Goal: Use online tool/utility: Utilize a website feature to perform a specific function

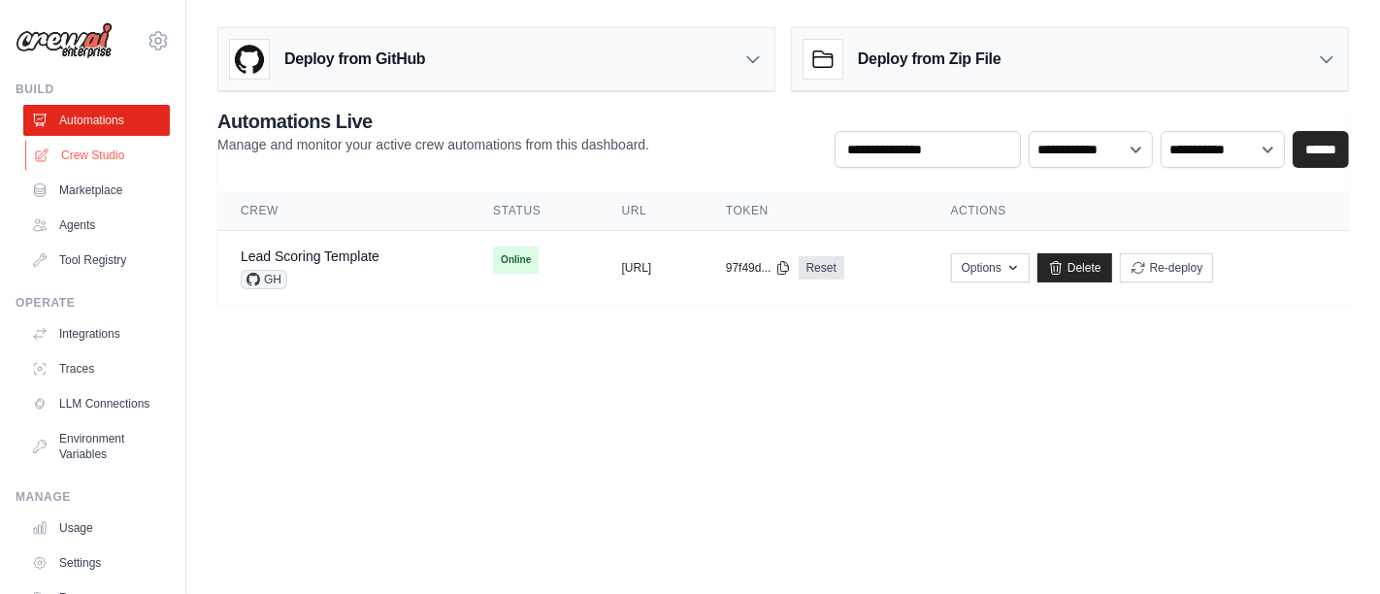
click at [67, 153] on link "Crew Studio" at bounding box center [98, 155] width 147 height 31
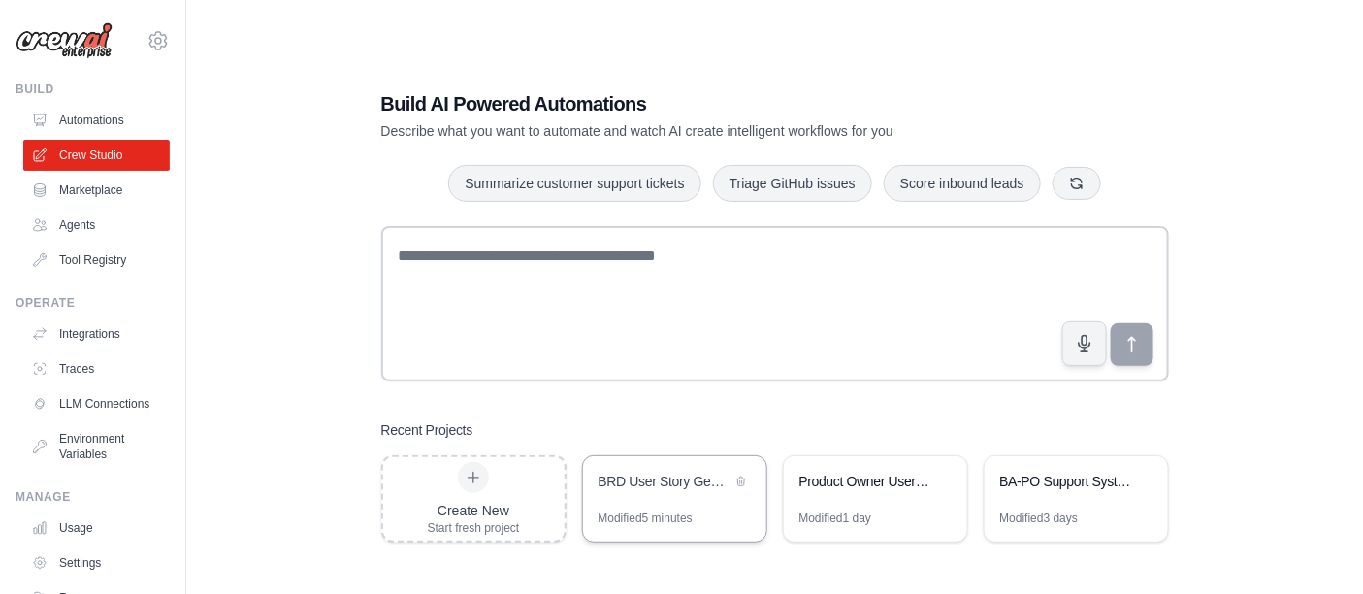
click at [649, 487] on div "BRD User Story Generator" at bounding box center [665, 481] width 133 height 19
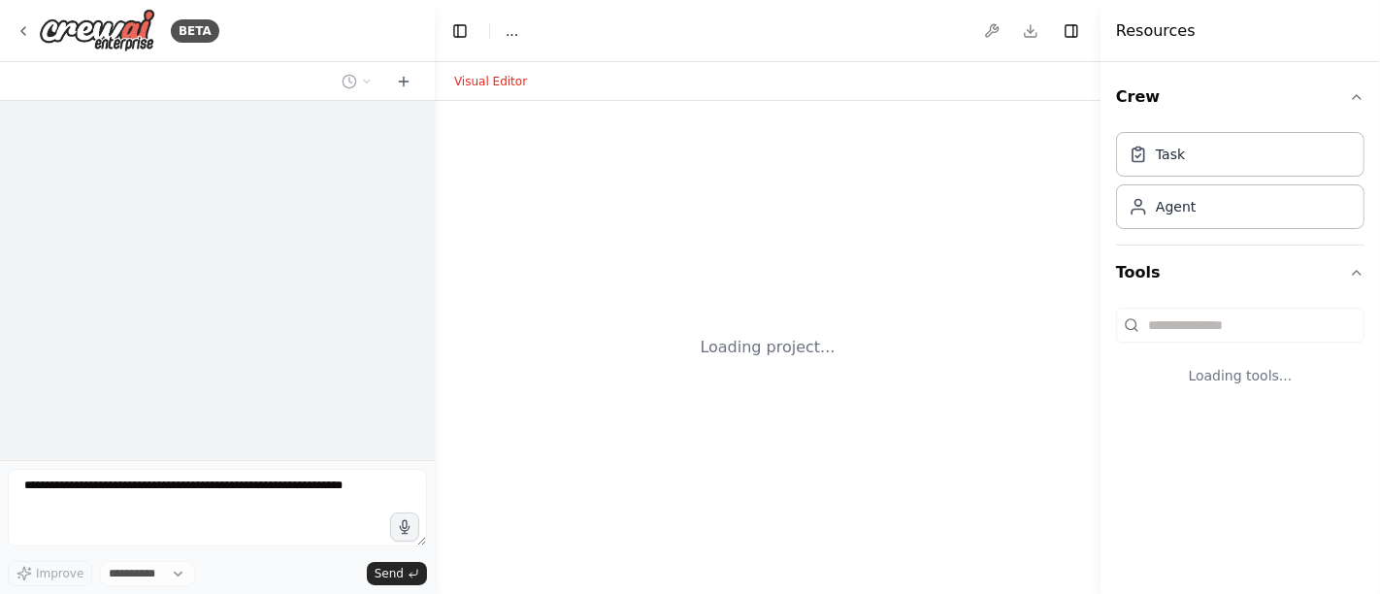
select select "****"
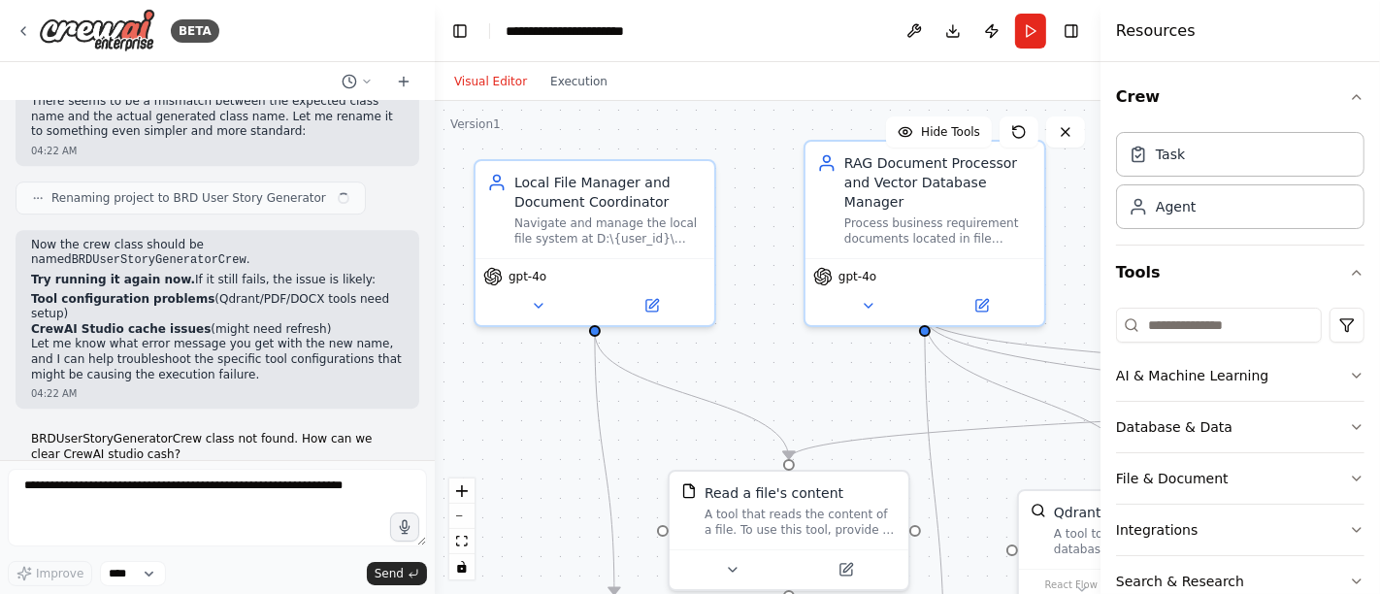
scroll to position [17515, 0]
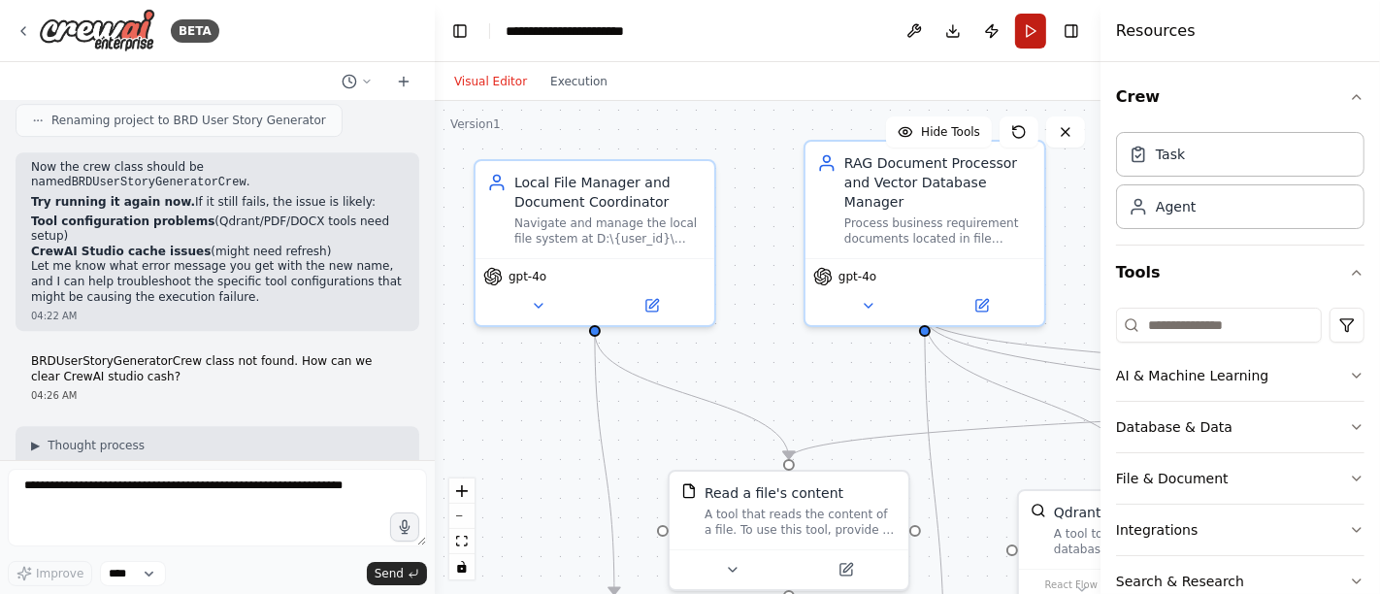
click at [1029, 32] on button "Run" at bounding box center [1030, 31] width 31 height 35
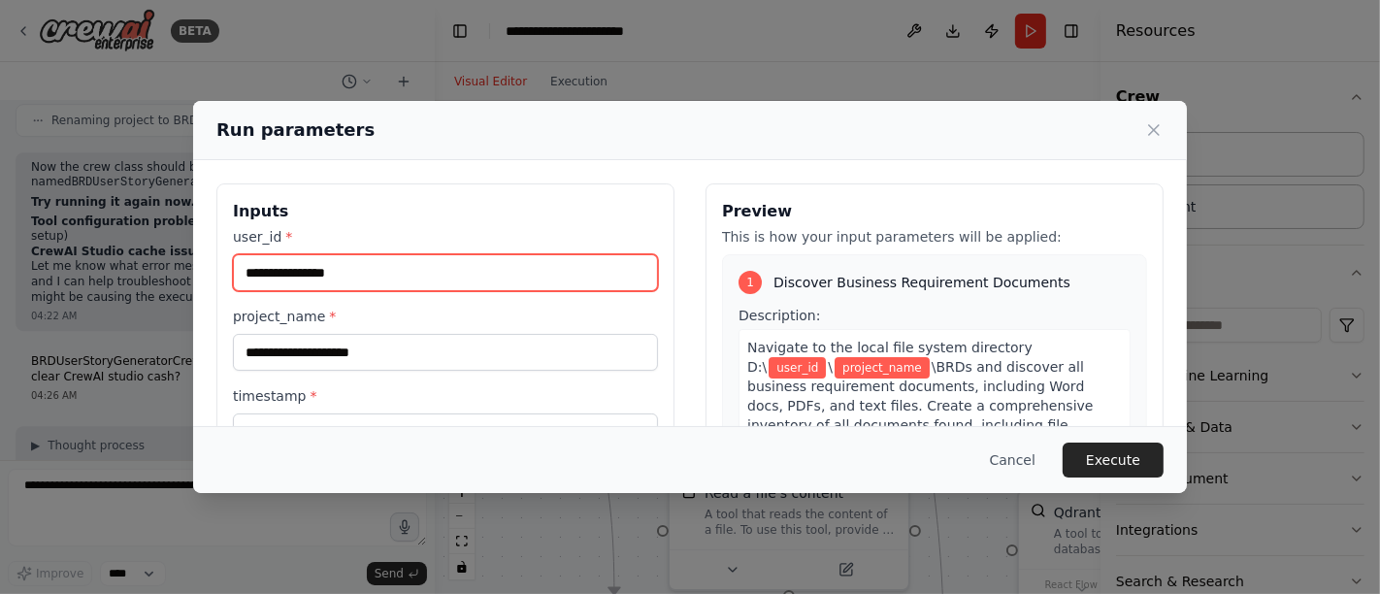
click at [253, 273] on input "user_id *" at bounding box center [445, 272] width 425 height 37
type input "**********"
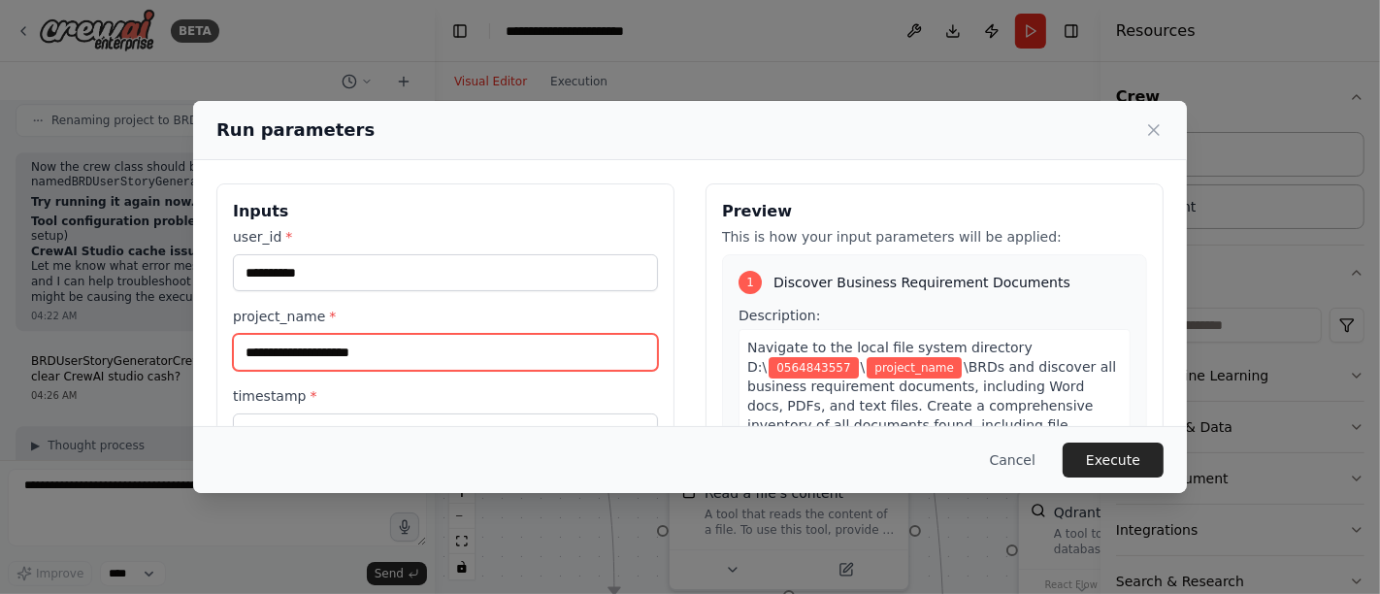
click at [357, 360] on input "project_name *" at bounding box center [445, 352] width 425 height 37
type input "******"
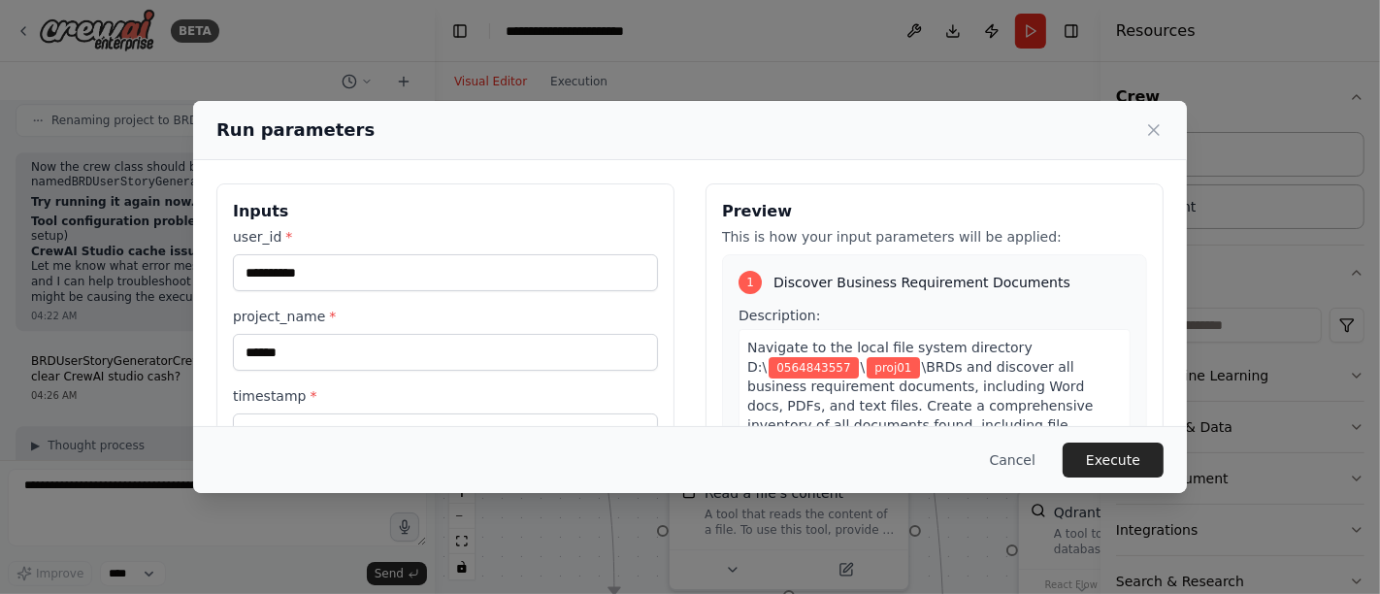
click at [621, 396] on label "timestamp *" at bounding box center [445, 395] width 425 height 19
click at [621, 413] on input "timestamp *" at bounding box center [445, 431] width 425 height 37
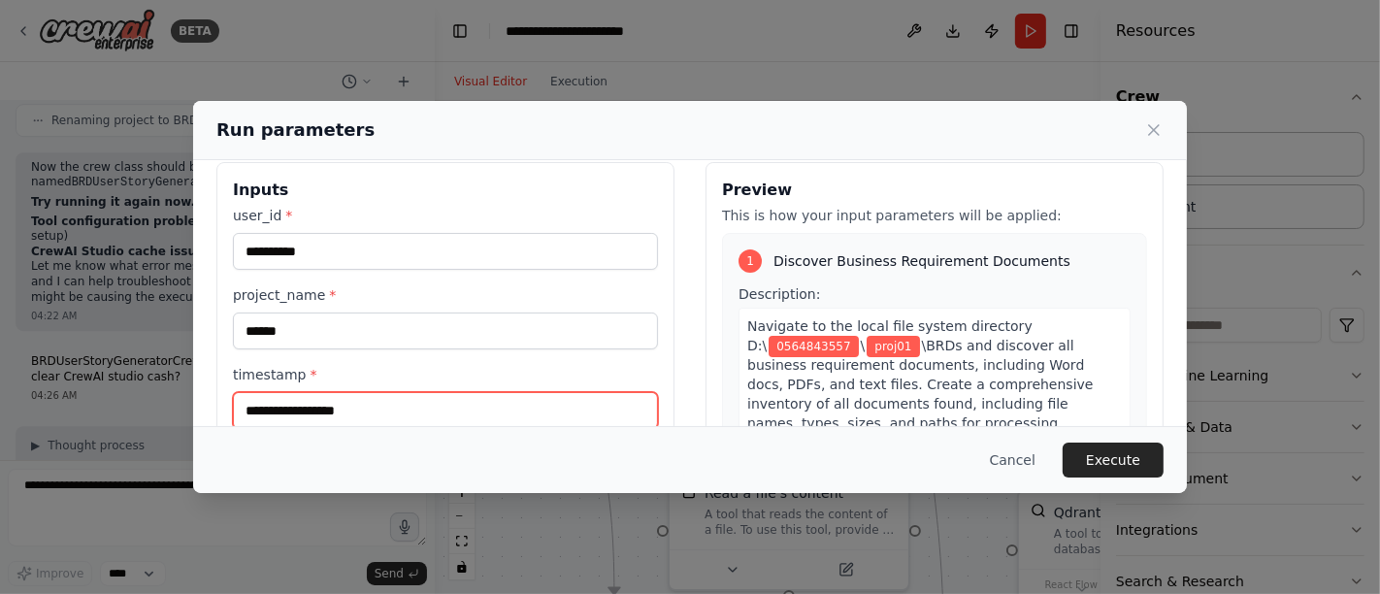
scroll to position [129, 0]
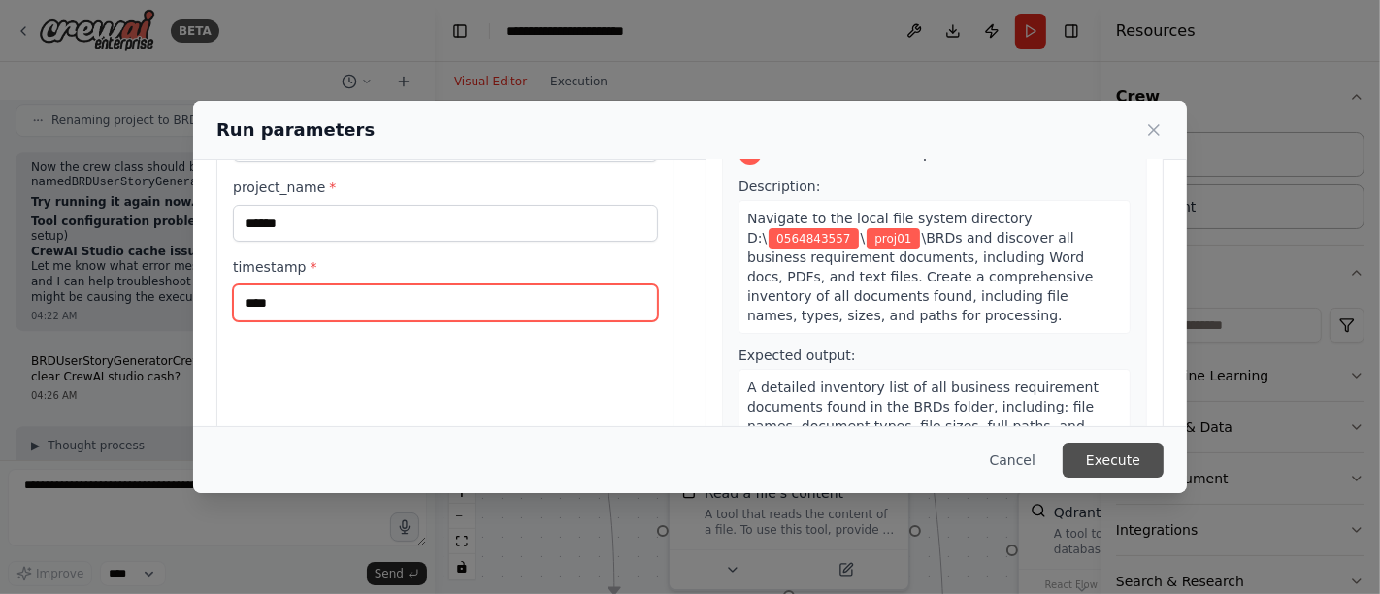
type input "****"
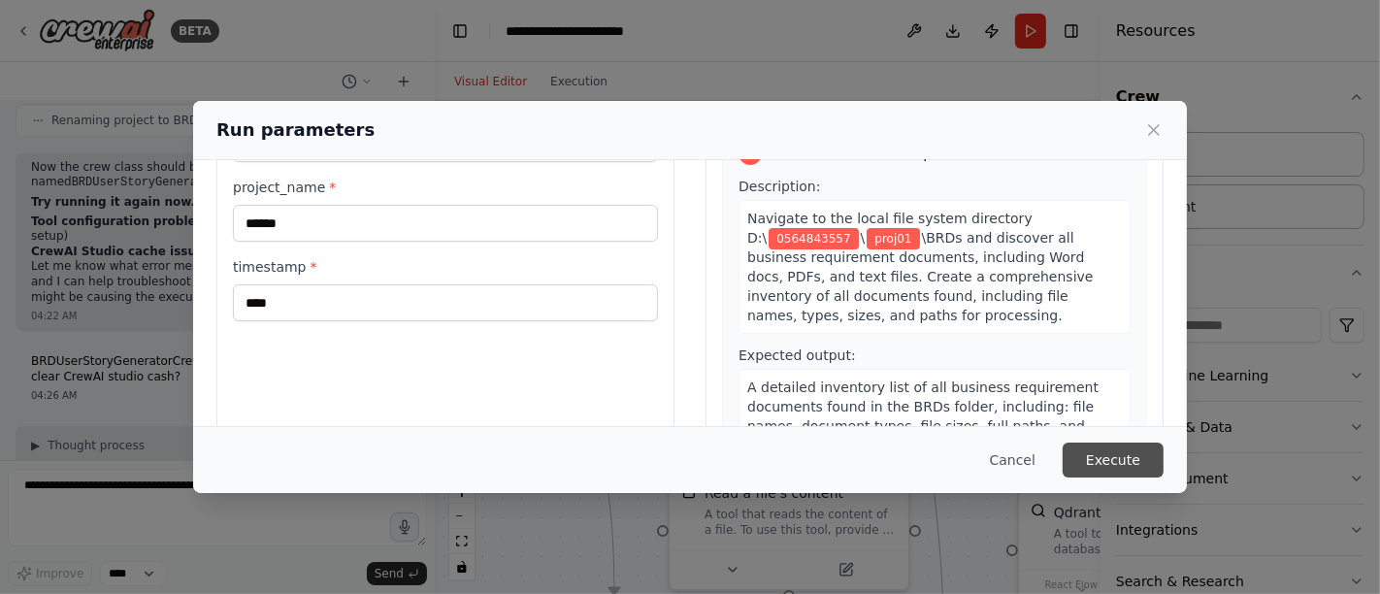
click at [1127, 462] on button "Execute" at bounding box center [1113, 459] width 101 height 35
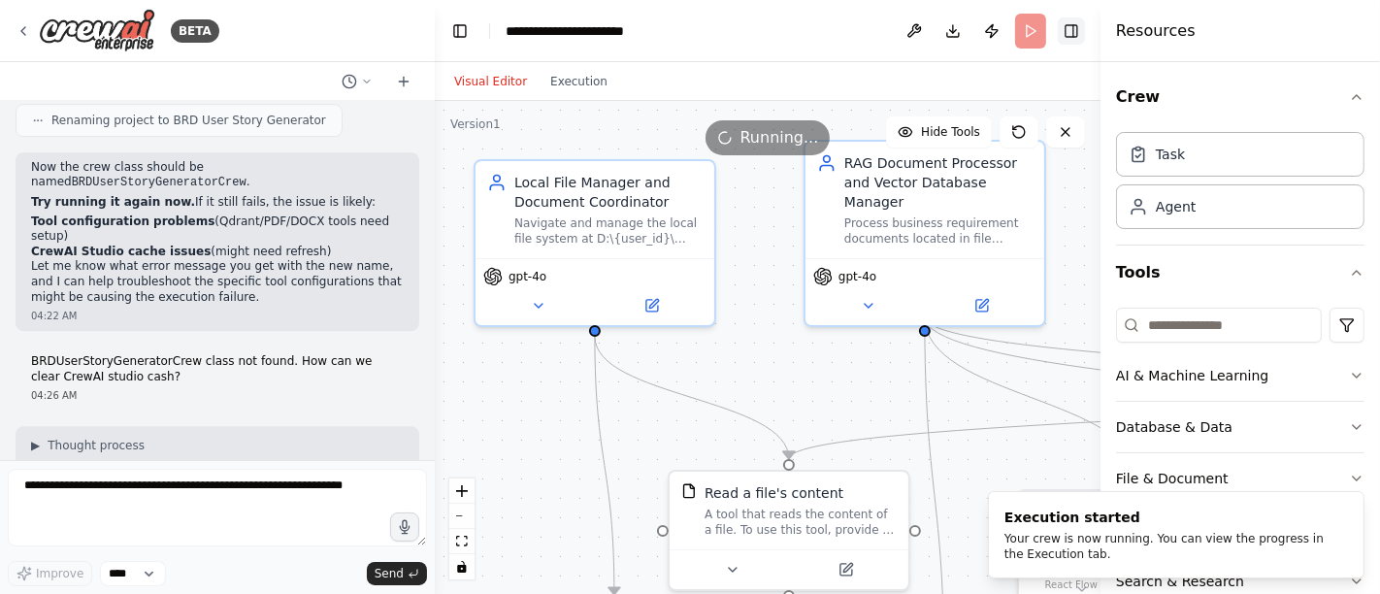
click at [1070, 27] on button "Toggle Right Sidebar" at bounding box center [1071, 30] width 27 height 27
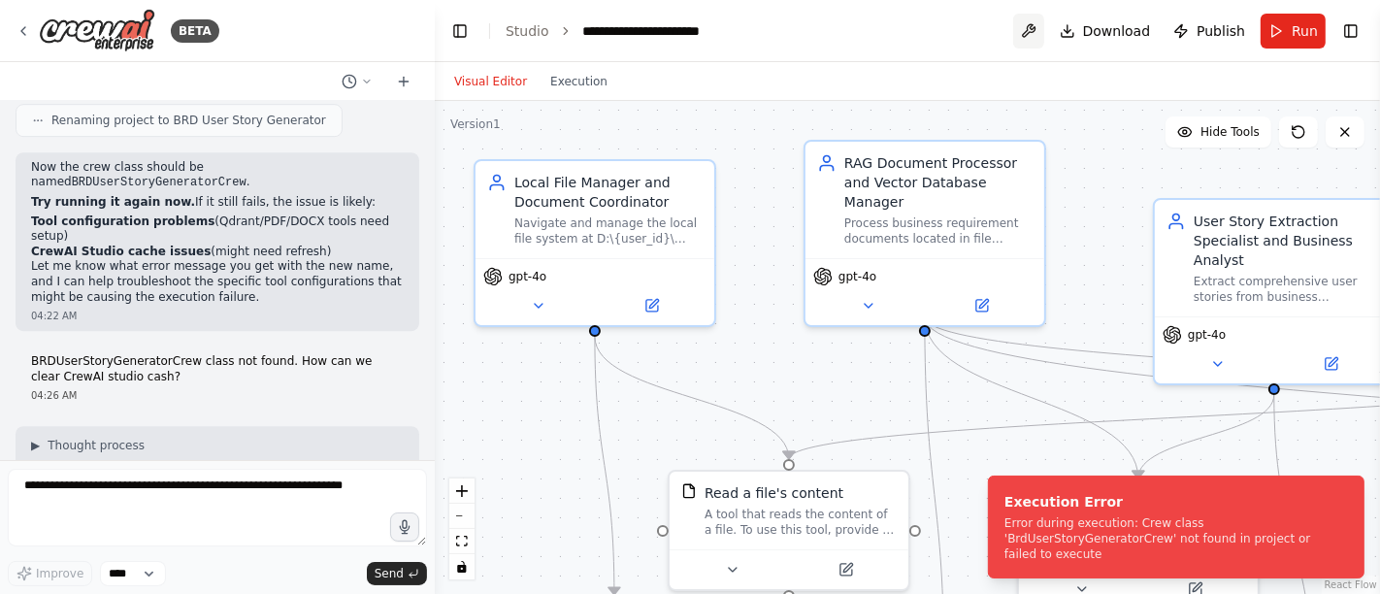
click at [1035, 30] on button at bounding box center [1028, 31] width 31 height 35
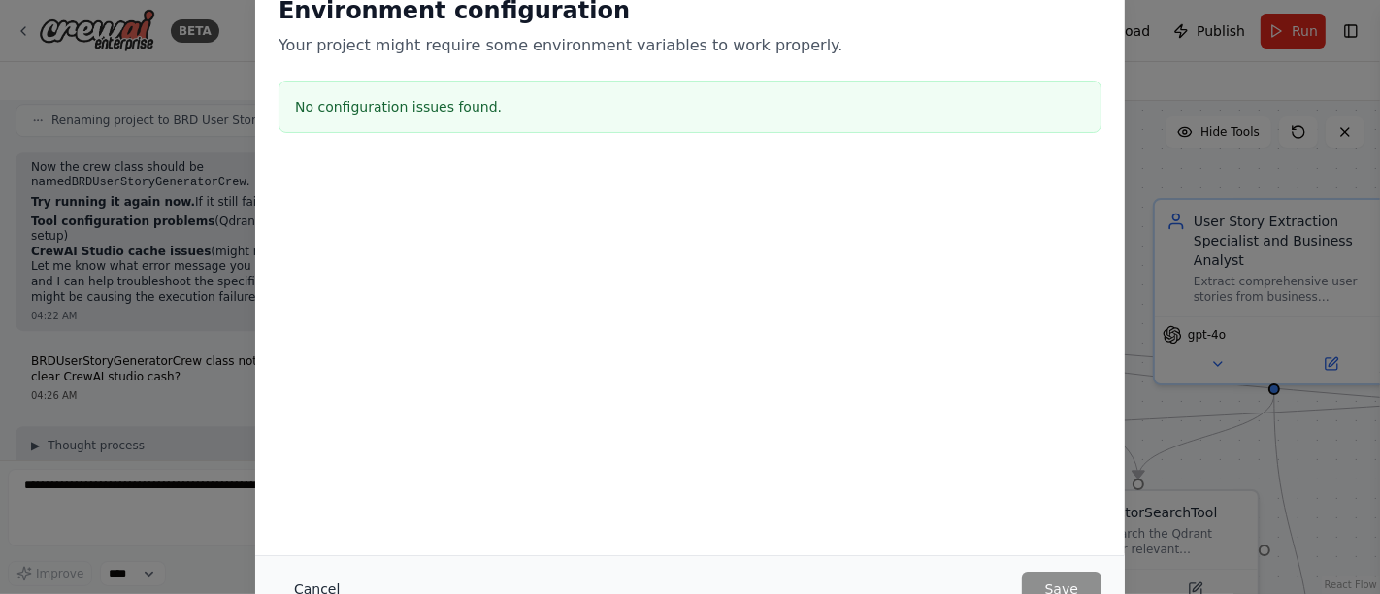
drag, startPoint x: 319, startPoint y: 587, endPoint x: 306, endPoint y: 579, distance: 15.6
click at [318, 587] on button "Cancel" at bounding box center [316, 589] width 77 height 35
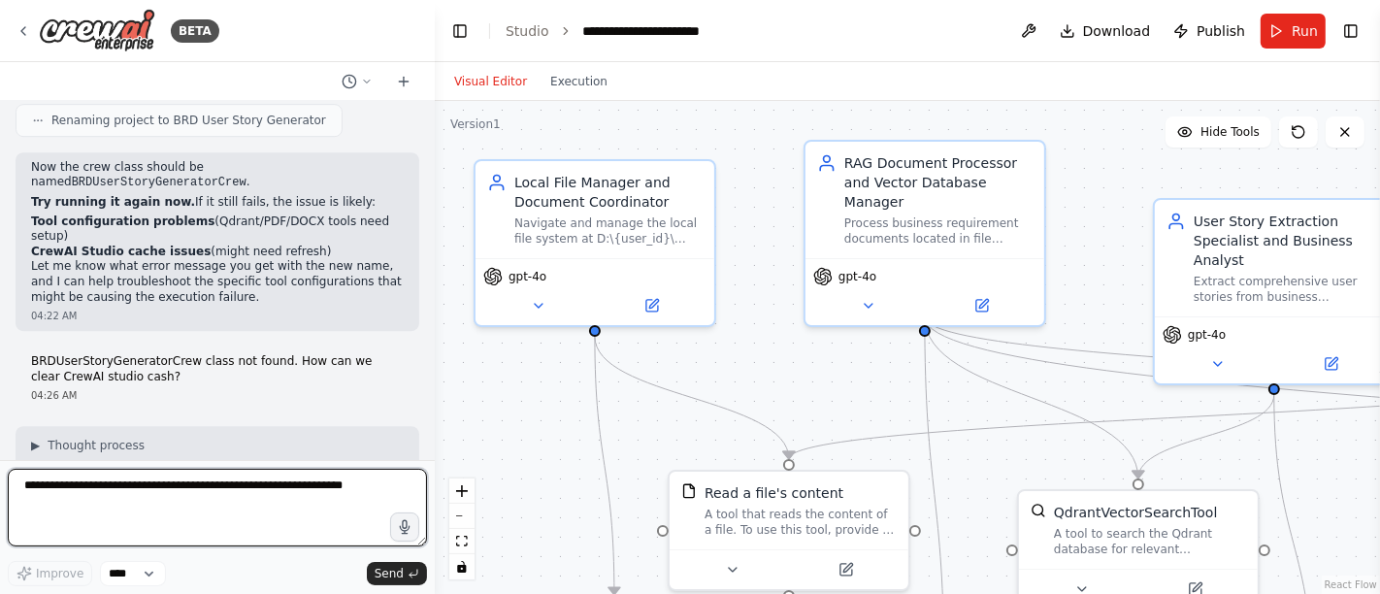
click at [93, 500] on textarea at bounding box center [217, 508] width 419 height 78
type textarea "********"
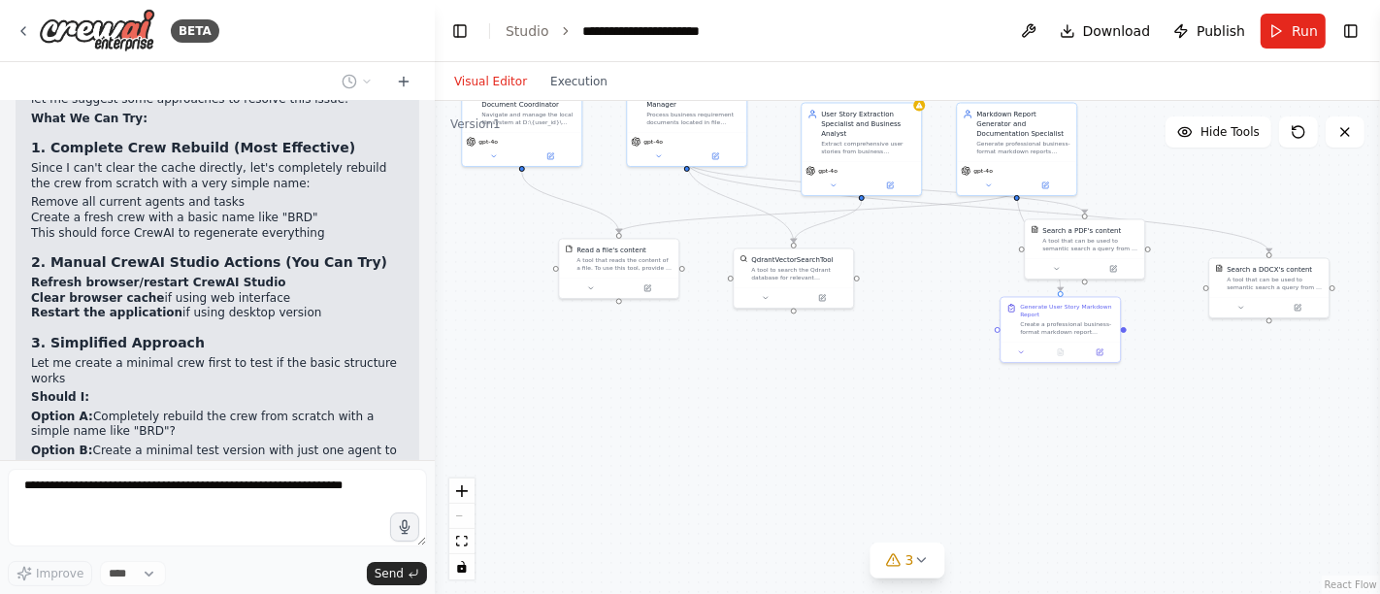
scroll to position [17956, 0]
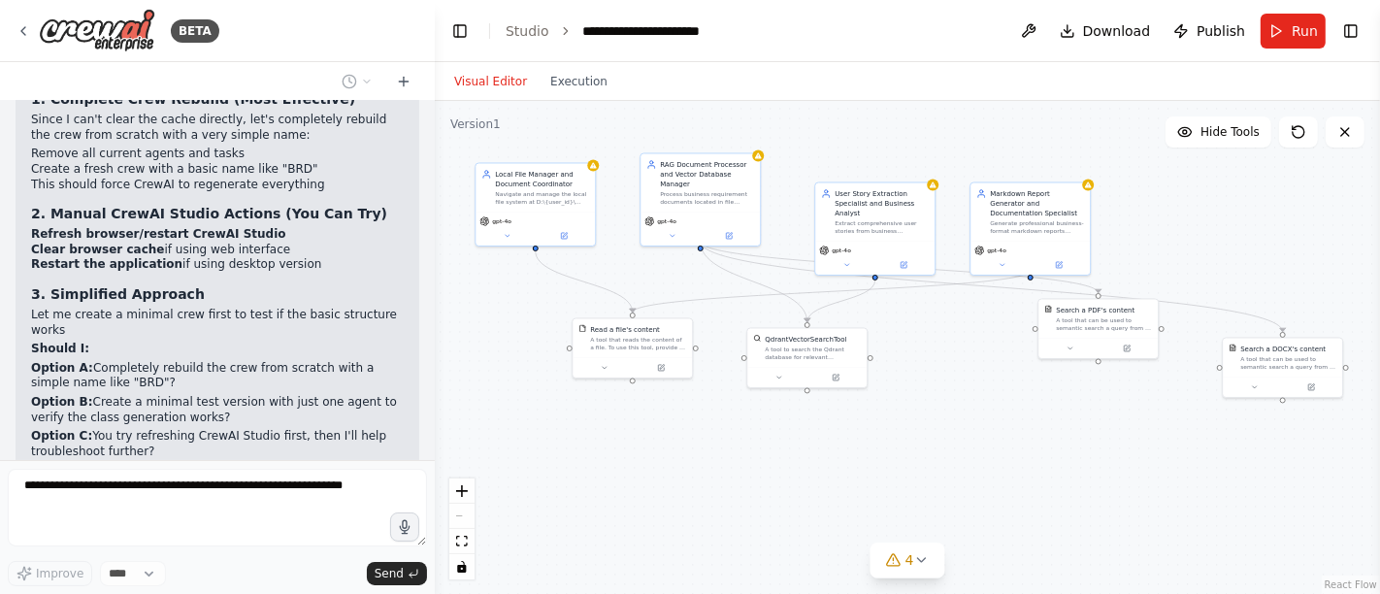
drag, startPoint x: 549, startPoint y: 471, endPoint x: 513, endPoint y: 339, distance: 136.8
click at [513, 339] on div ".deletable-edge-delete-btn { width: 20px; height: 20px; border: 0px solid #ffff…" at bounding box center [907, 347] width 945 height 493
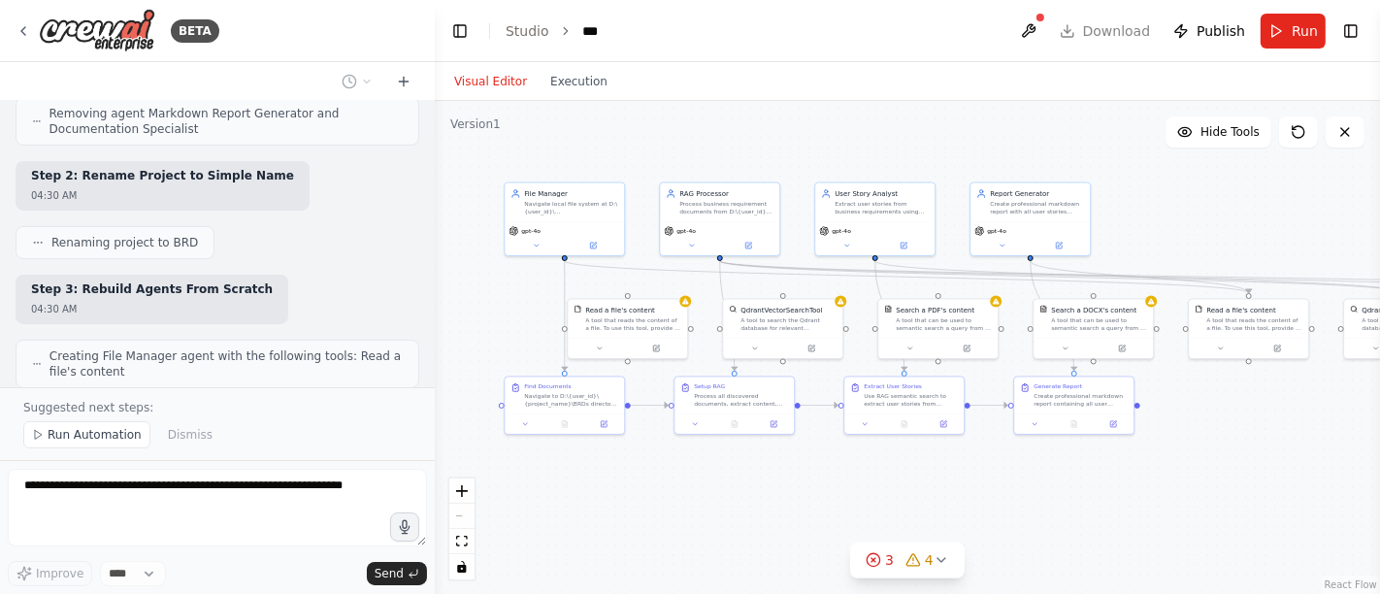
scroll to position [19084, 0]
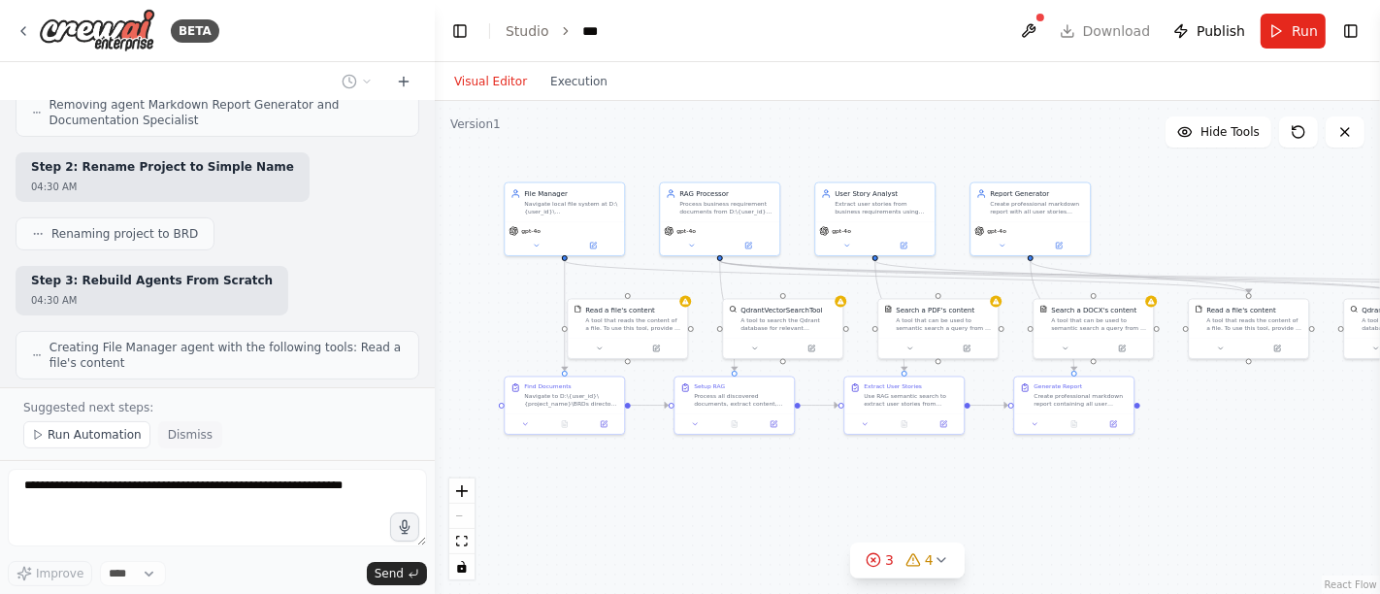
click at [186, 438] on span "Dismiss" at bounding box center [190, 435] width 45 height 16
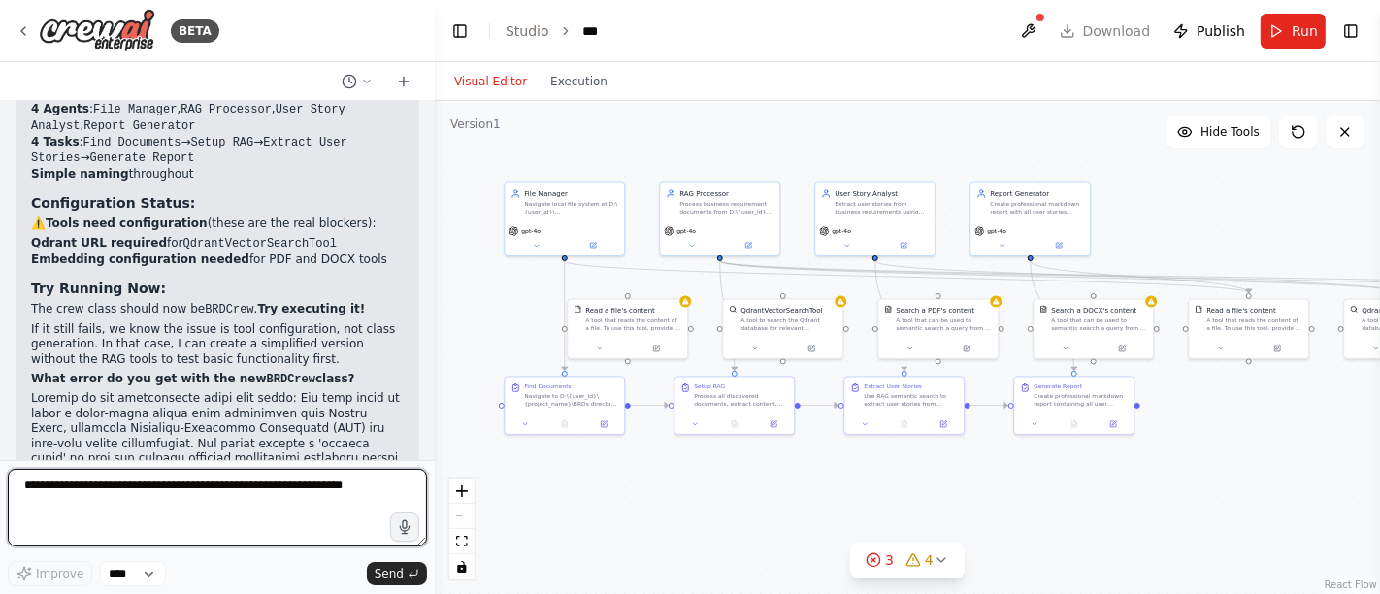
scroll to position [20061, 0]
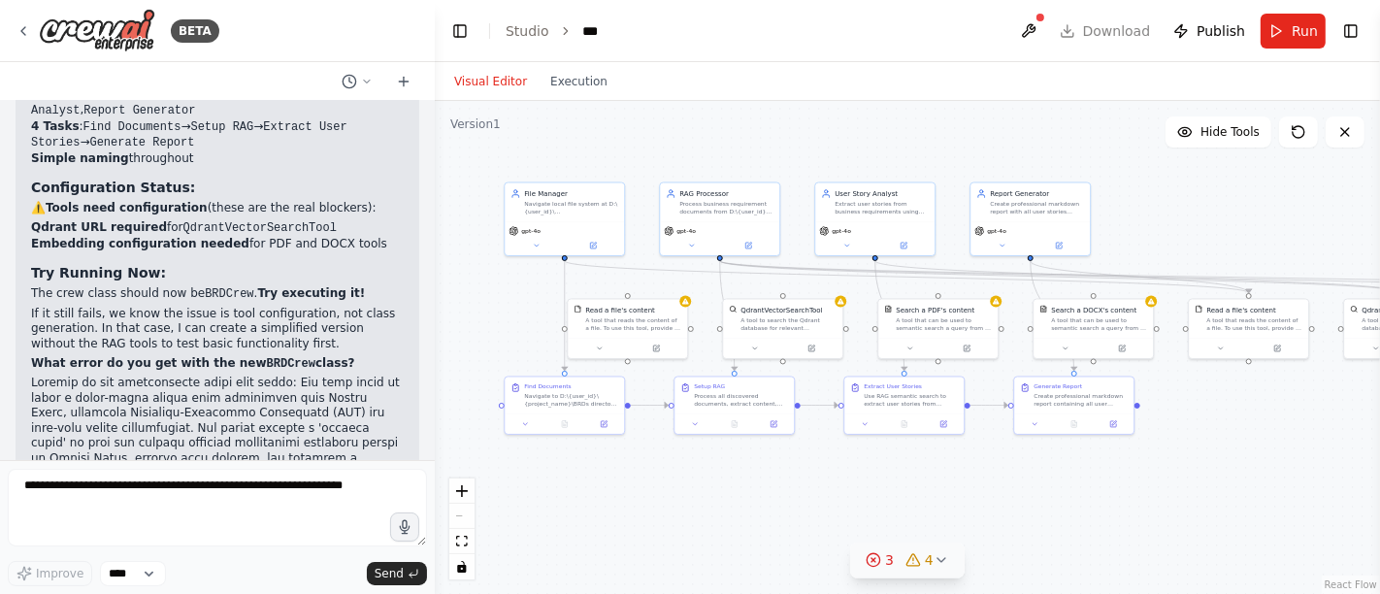
click at [896, 563] on div "3 4" at bounding box center [900, 559] width 68 height 19
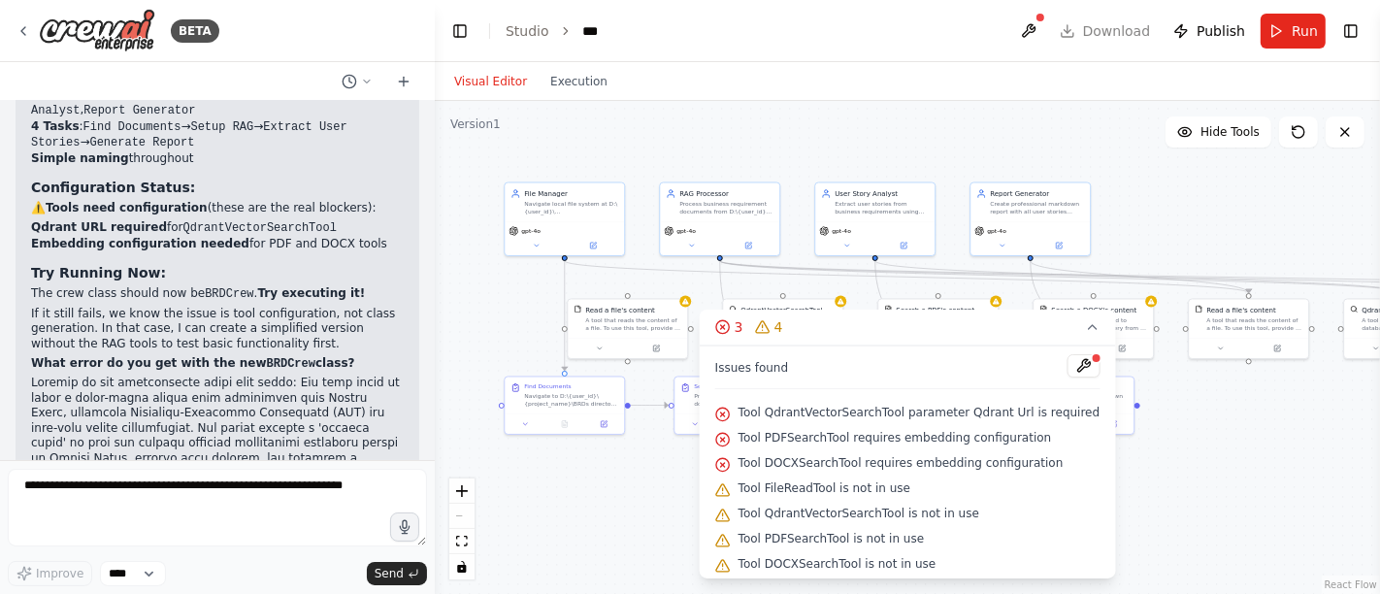
click at [623, 486] on div ".deletable-edge-delete-btn { width: 20px; height: 20px; border: 0px solid #ffff…" at bounding box center [907, 347] width 945 height 493
click at [1084, 329] on icon at bounding box center [1092, 327] width 16 height 16
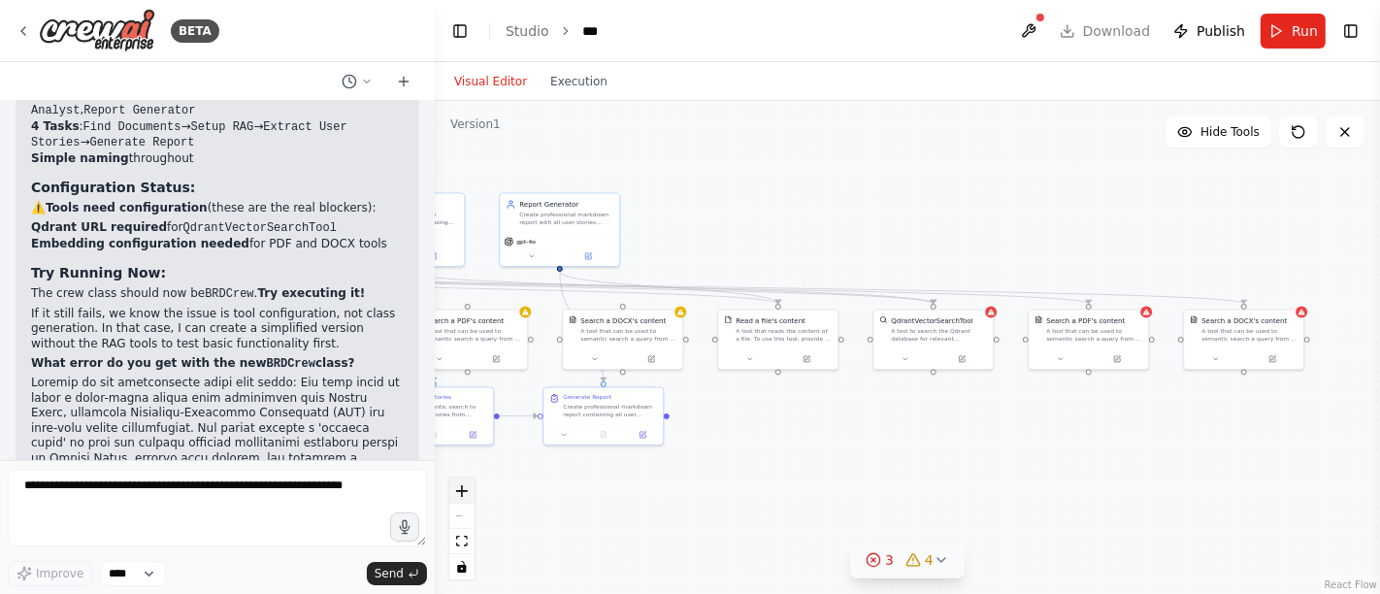
drag, startPoint x: 935, startPoint y: 487, endPoint x: 464, endPoint y: 495, distance: 471.6
click at [464, 497] on div ".deletable-edge-delete-btn { width: 20px; height: 20px; border: 0px solid #ffff…" at bounding box center [907, 347] width 945 height 493
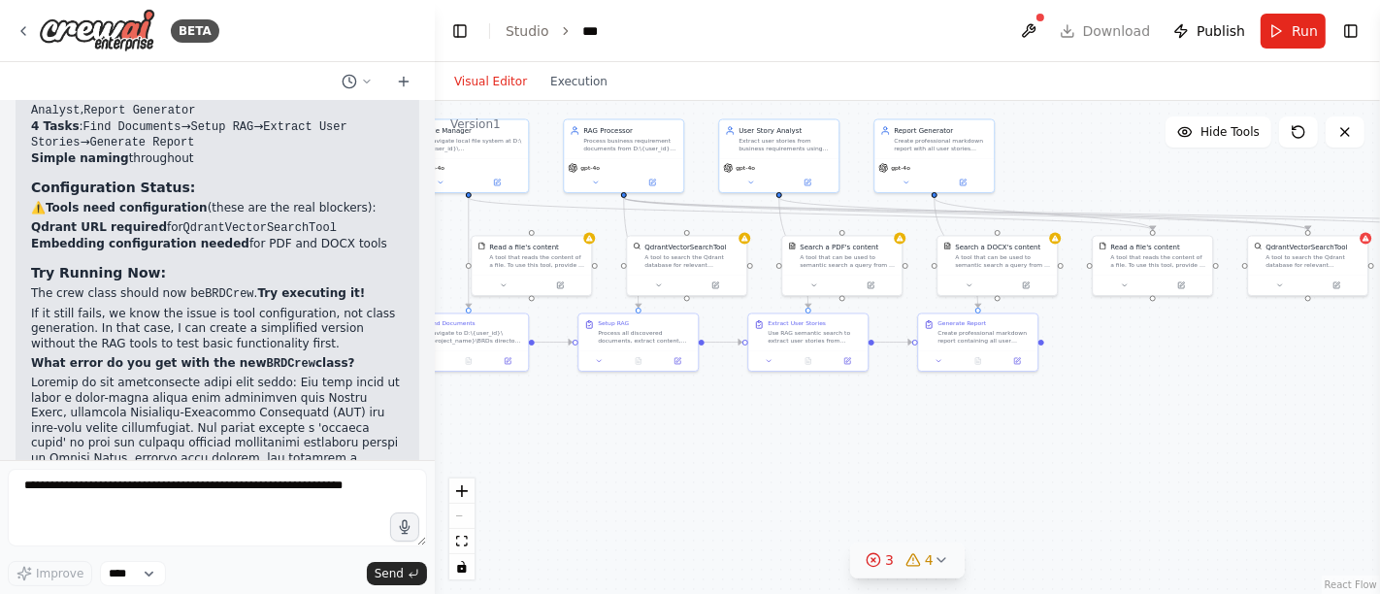
drag, startPoint x: 890, startPoint y: 471, endPoint x: 1265, endPoint y: 398, distance: 382.5
click at [1265, 398] on div ".deletable-edge-delete-btn { width: 20px; height: 20px; border: 0px solid #ffff…" at bounding box center [907, 347] width 945 height 493
click at [710, 253] on div "A tool to search the Qdrant database for relevant information on internal docum…" at bounding box center [692, 260] width 96 height 16
click at [730, 213] on icon at bounding box center [731, 215] width 12 height 12
click at [686, 220] on button "Confirm" at bounding box center [675, 214] width 69 height 23
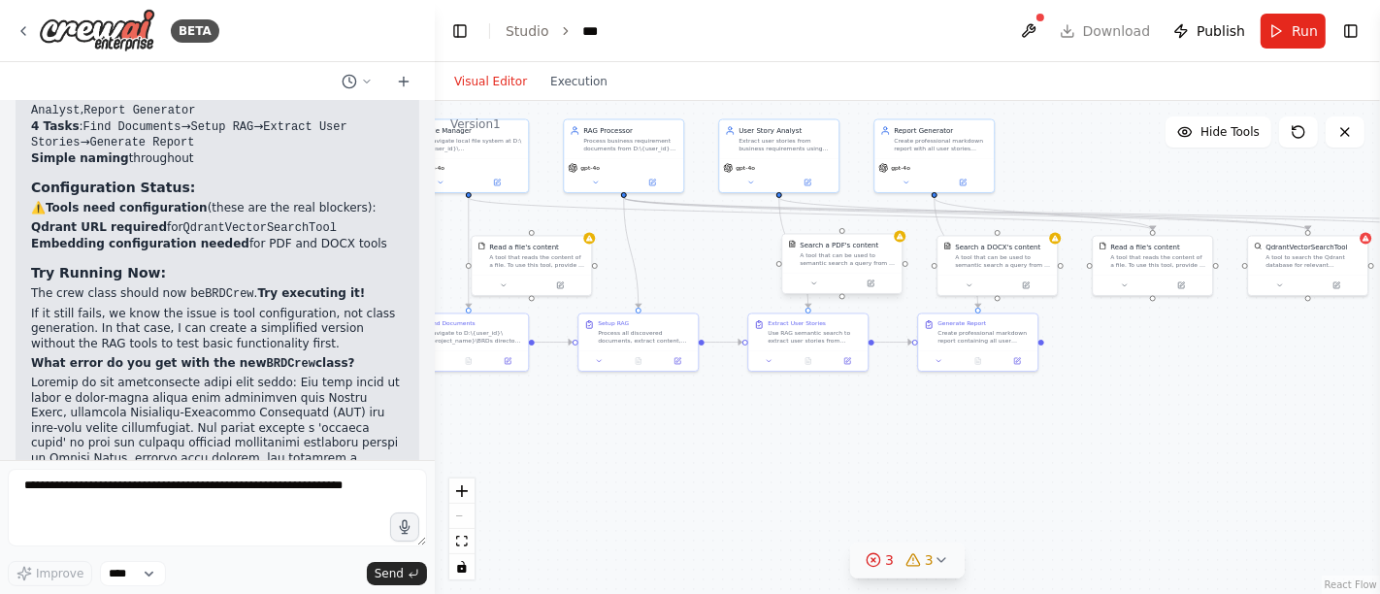
click at [857, 266] on div "A tool that can be used to semantic search a query from a PDF's content." at bounding box center [848, 260] width 96 height 16
click at [885, 213] on icon at bounding box center [886, 215] width 12 height 12
click at [833, 211] on button "Confirm" at bounding box center [831, 214] width 69 height 23
click at [515, 262] on div "A tool that reads the content of a file. To use this tool, provide a 'file_path…" at bounding box center [537, 260] width 96 height 16
click at [577, 209] on icon at bounding box center [576, 215] width 12 height 12
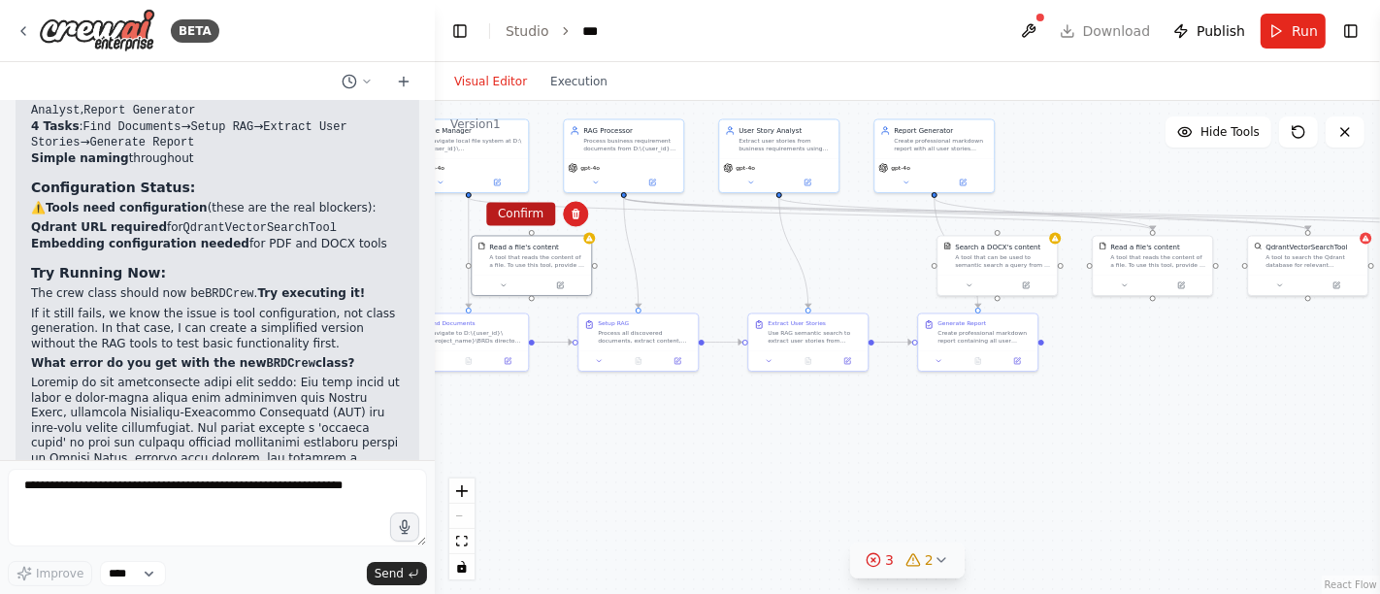
click at [515, 214] on button "Confirm" at bounding box center [520, 214] width 69 height 23
click at [999, 264] on div "A tool that can be used to semantic search a query from a DOCX's content." at bounding box center [1003, 260] width 96 height 16
click at [1045, 214] on icon at bounding box center [1041, 215] width 12 height 12
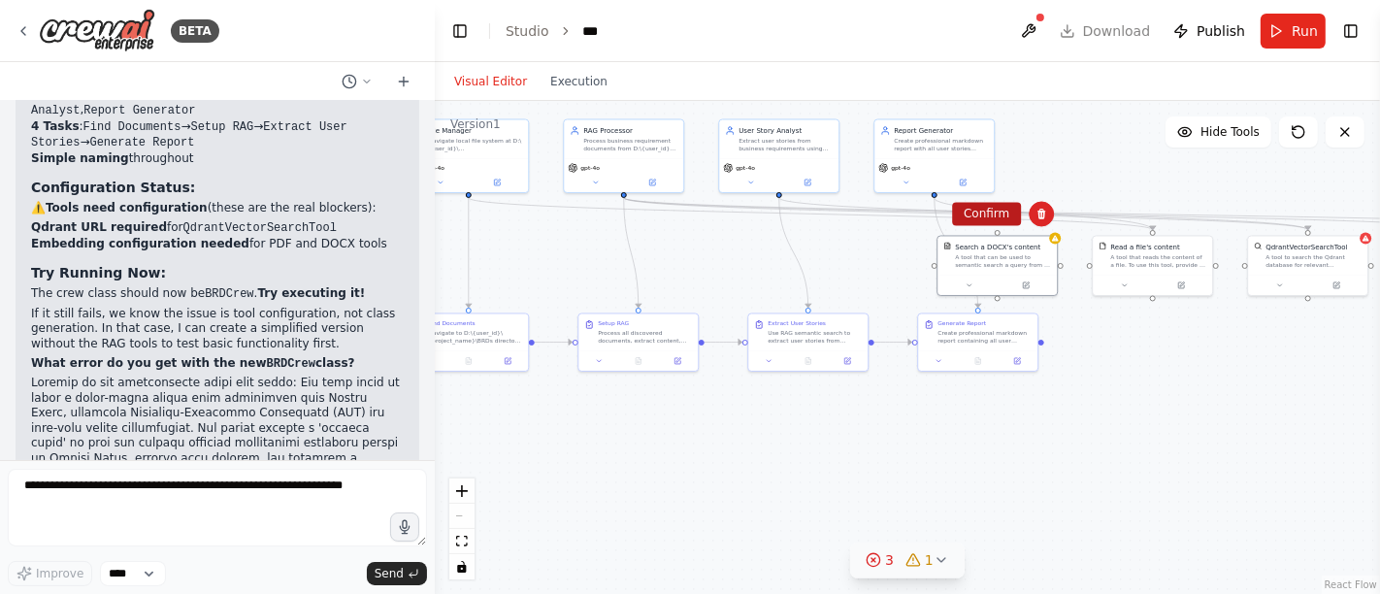
click at [988, 213] on button "Confirm" at bounding box center [986, 214] width 69 height 23
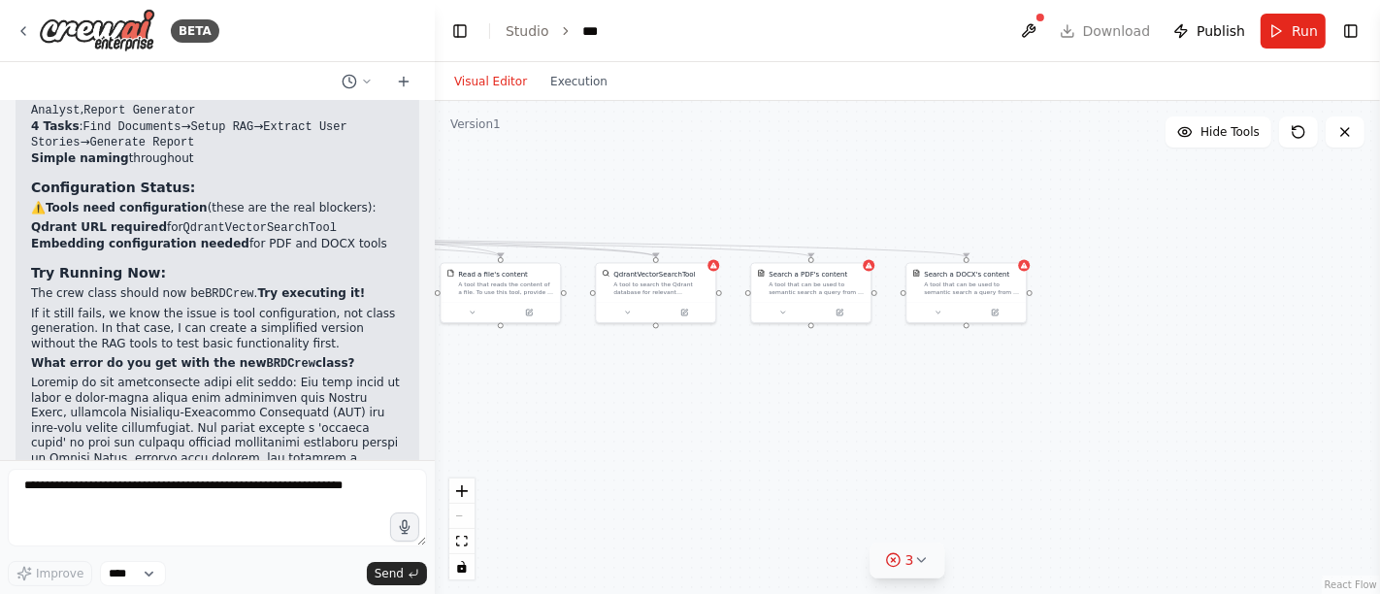
drag, startPoint x: 1185, startPoint y: 393, endPoint x: 537, endPoint y: 416, distance: 648.6
click at [532, 419] on div ".deletable-edge-delete-btn { width: 20px; height: 20px; border: 0px solid #ffff…" at bounding box center [907, 347] width 945 height 493
click at [967, 291] on div "A tool that can be used to semantic search a query from a DOCX's content." at bounding box center [971, 286] width 96 height 16
click at [994, 300] on div at bounding box center [964, 310] width 119 height 20
click at [999, 316] on div at bounding box center [964, 310] width 119 height 20
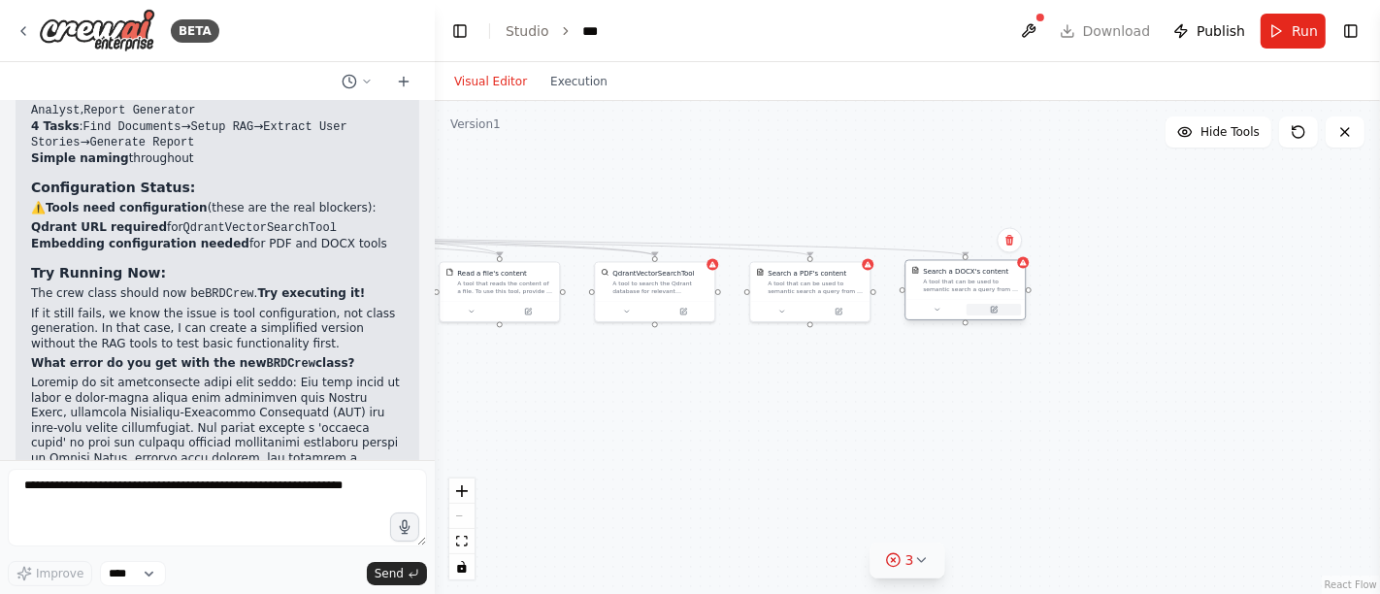
click at [995, 311] on icon at bounding box center [994, 310] width 6 height 6
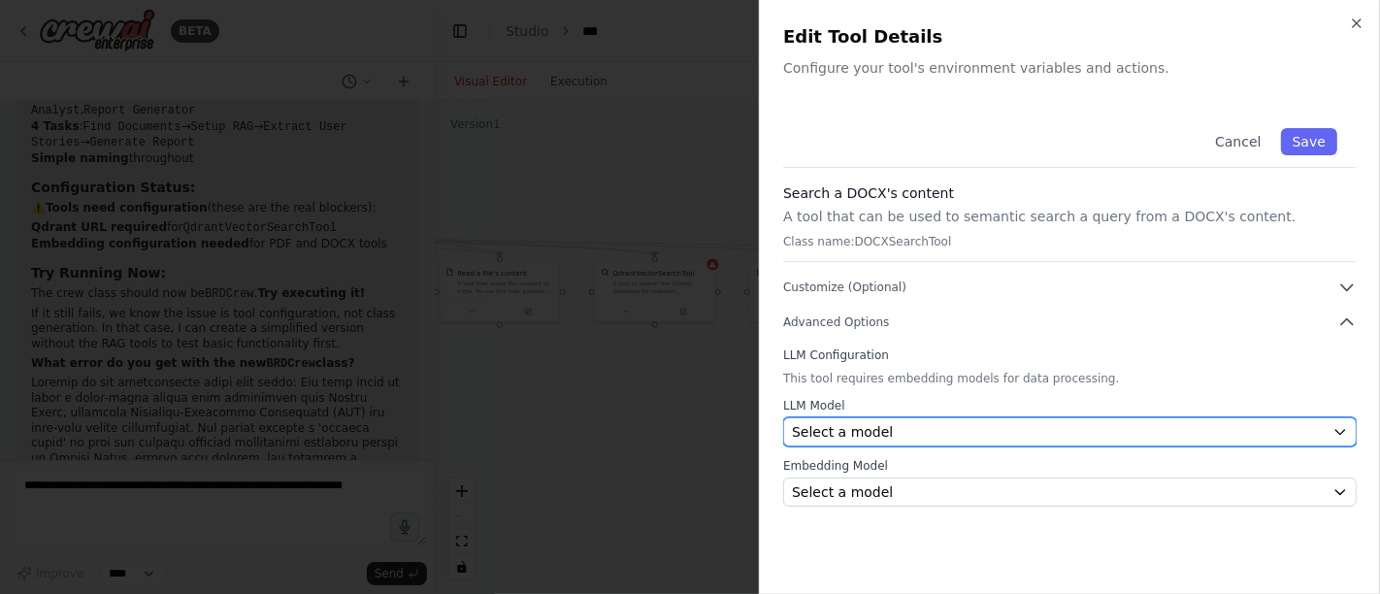
click at [930, 435] on div "Select a model" at bounding box center [1058, 431] width 533 height 19
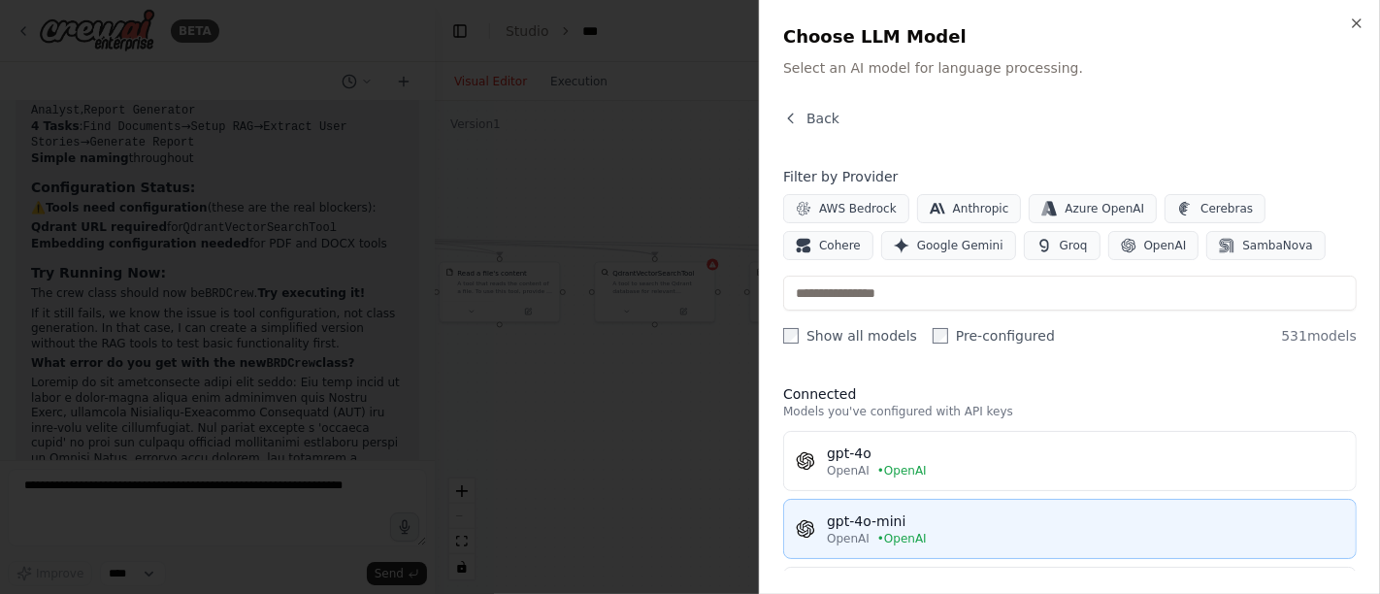
click at [961, 531] on div "OpenAI • OpenAI" at bounding box center [1085, 539] width 517 height 16
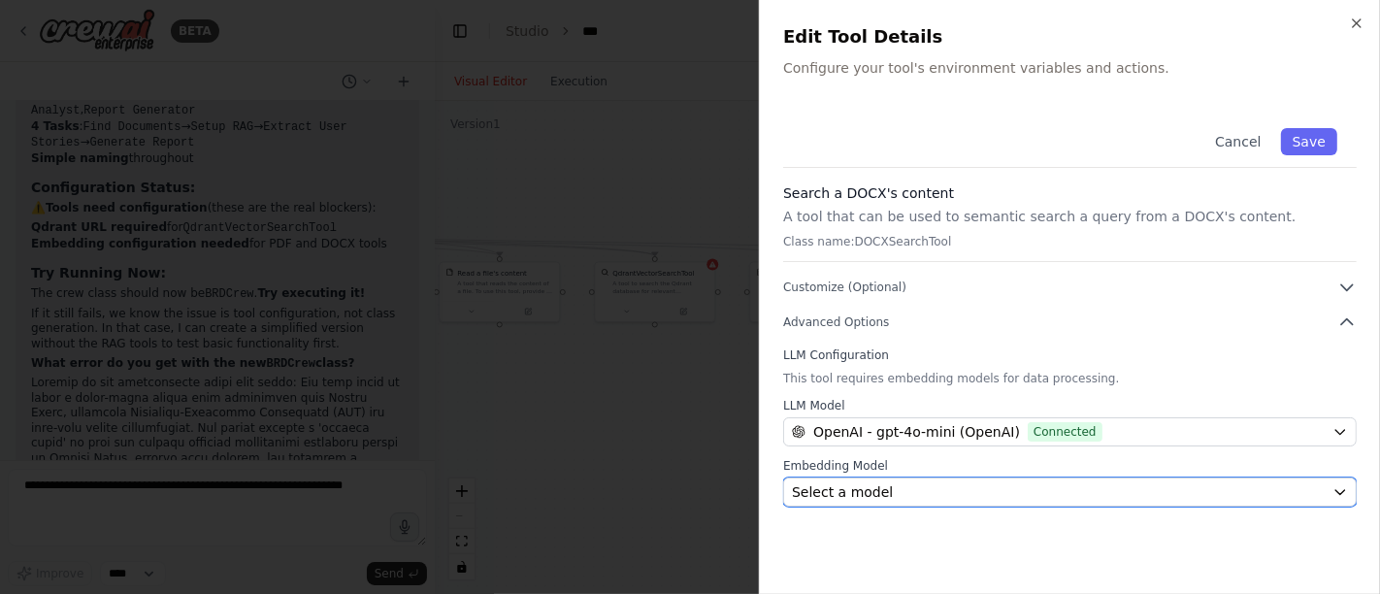
click at [899, 490] on div "Select a model" at bounding box center [1058, 491] width 533 height 19
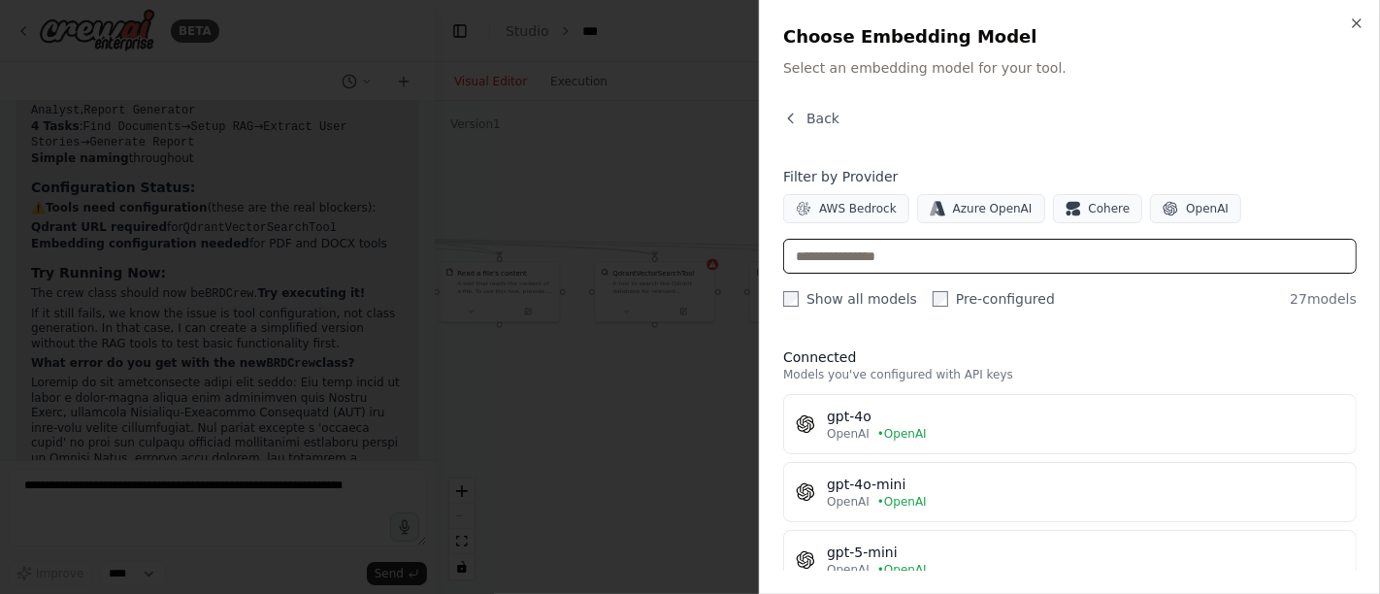
click at [842, 258] on input "text" at bounding box center [1069, 256] width 573 height 35
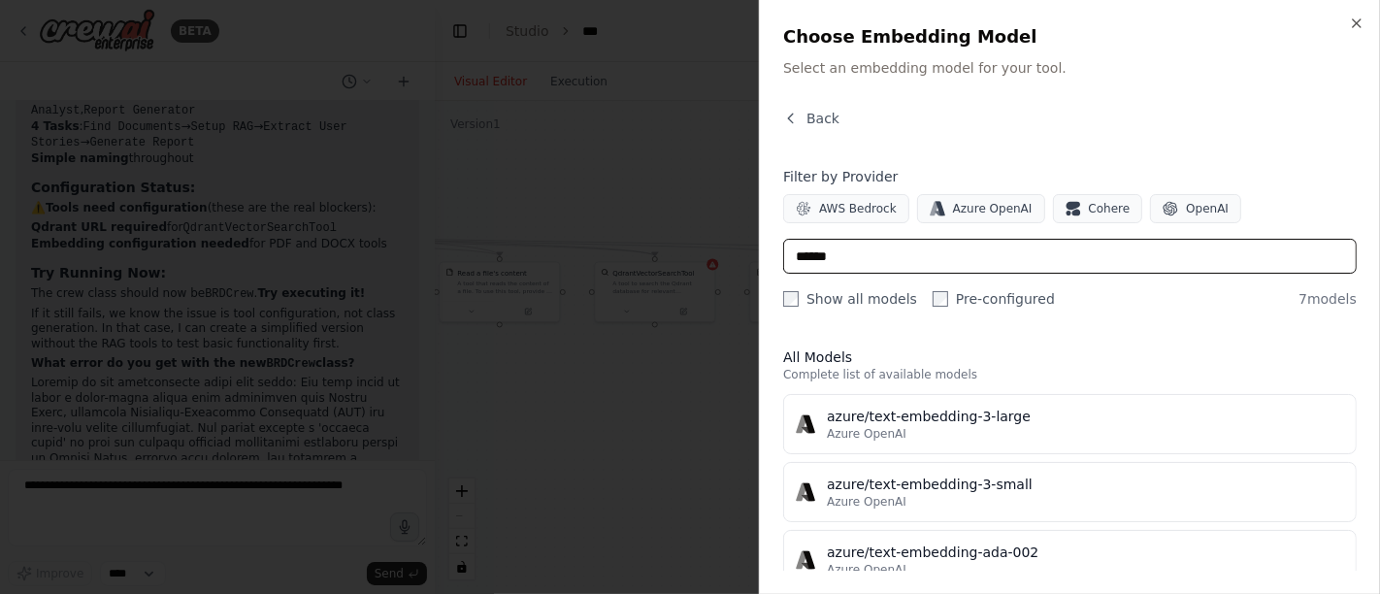
type input "******"
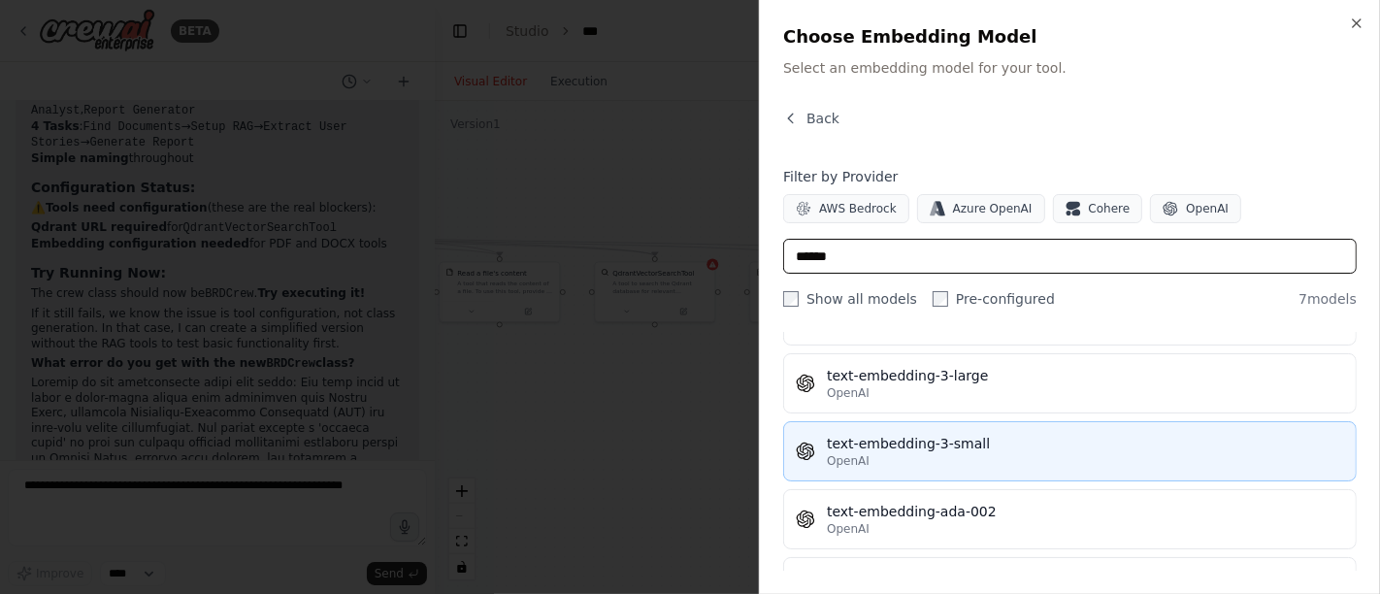
scroll to position [302, 0]
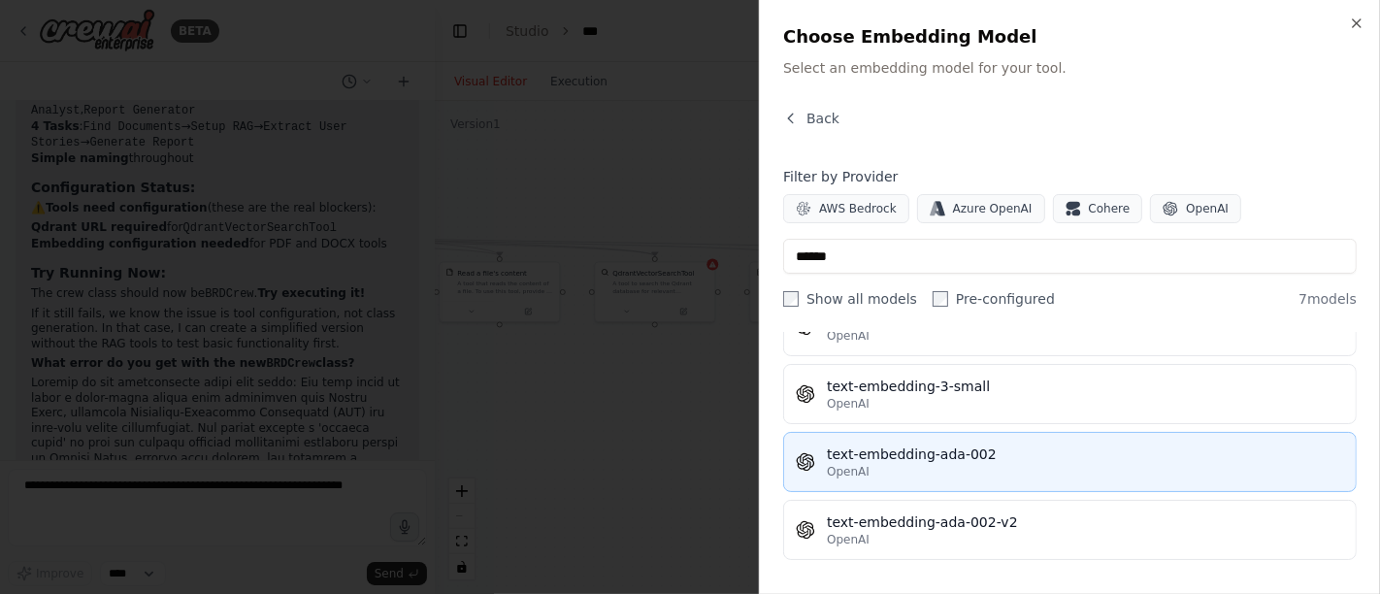
click at [964, 451] on div "text-embedding-ada-002" at bounding box center [1085, 453] width 517 height 19
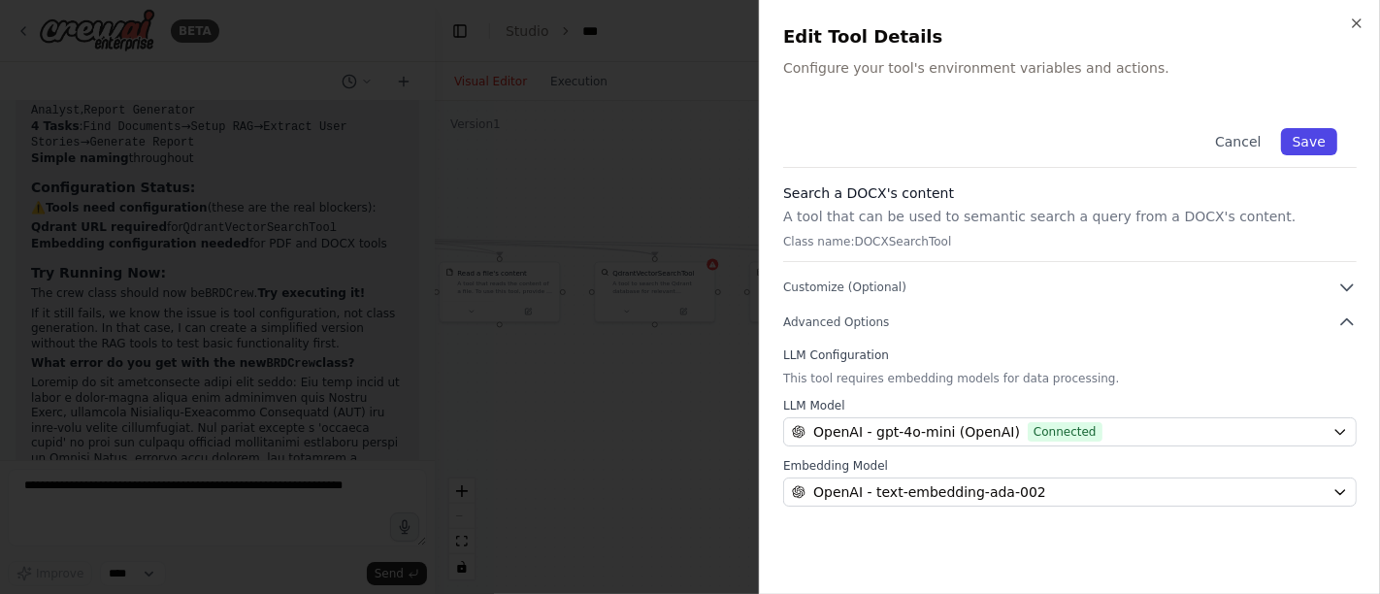
click at [1331, 130] on button "Save" at bounding box center [1309, 141] width 56 height 27
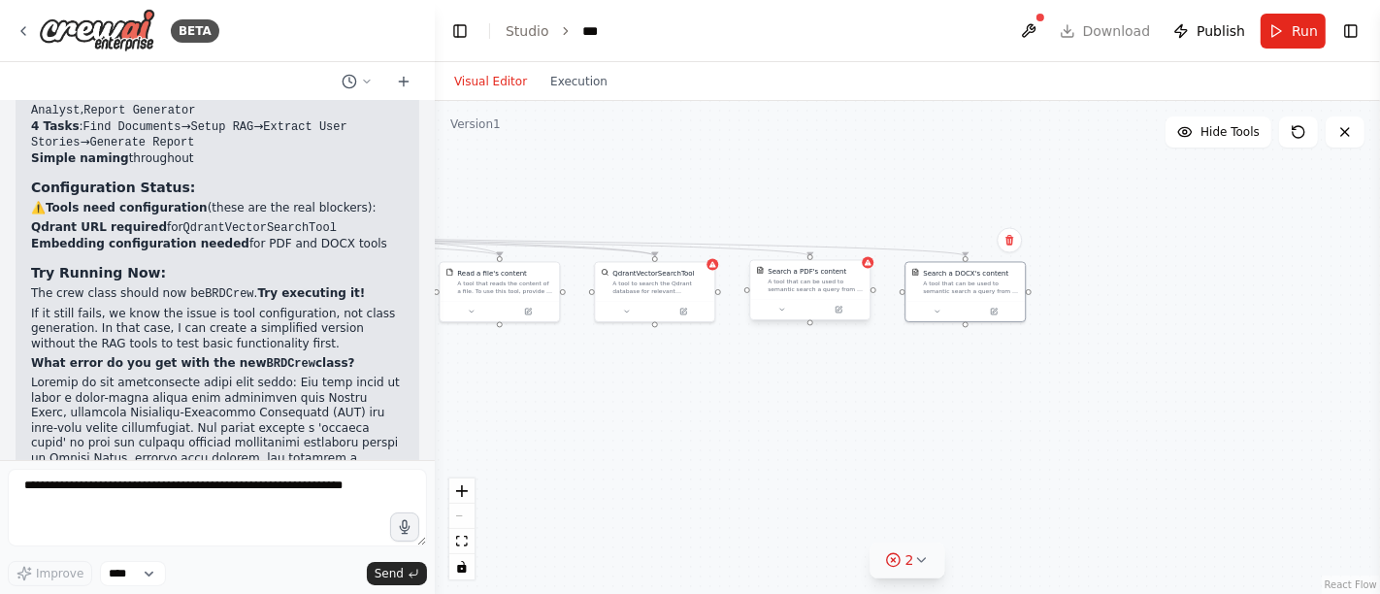
click at [803, 286] on div "A tool that can be used to semantic search a query from a PDF's content." at bounding box center [816, 286] width 96 height 16
click at [844, 306] on button at bounding box center [838, 310] width 55 height 12
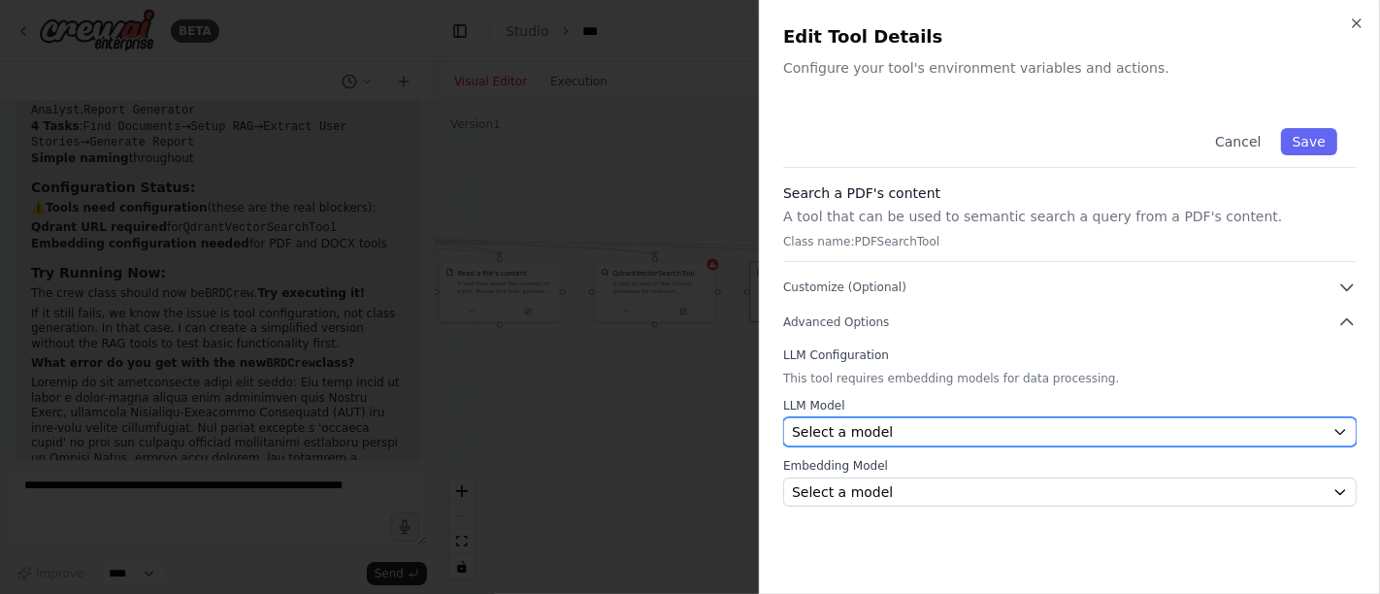
click at [945, 434] on div "Select a model" at bounding box center [1058, 431] width 533 height 19
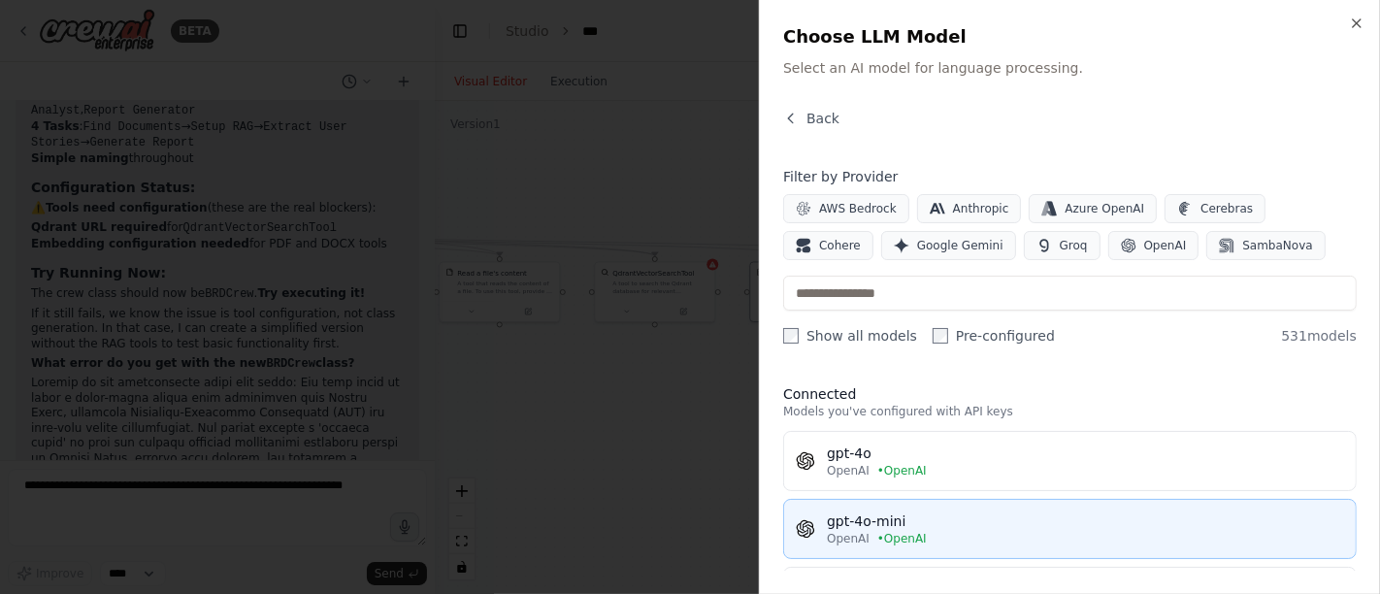
click at [930, 525] on div "gpt-4o-mini" at bounding box center [1085, 520] width 517 height 19
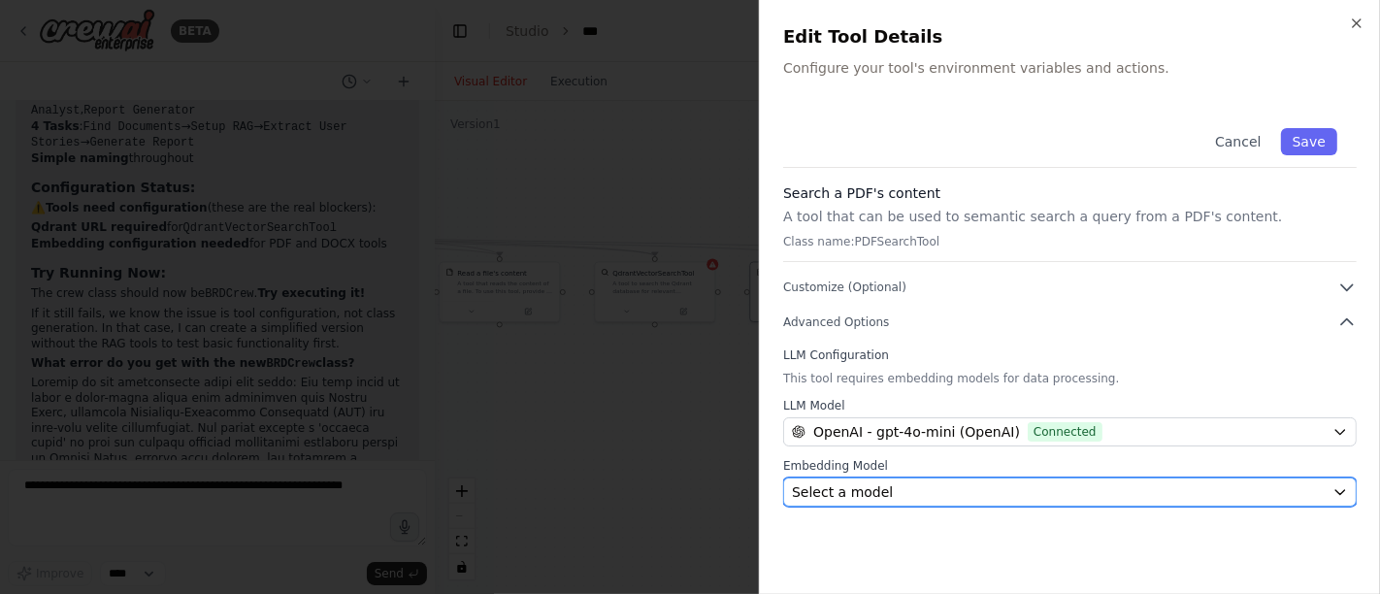
click at [909, 487] on div "Select a model" at bounding box center [1058, 491] width 533 height 19
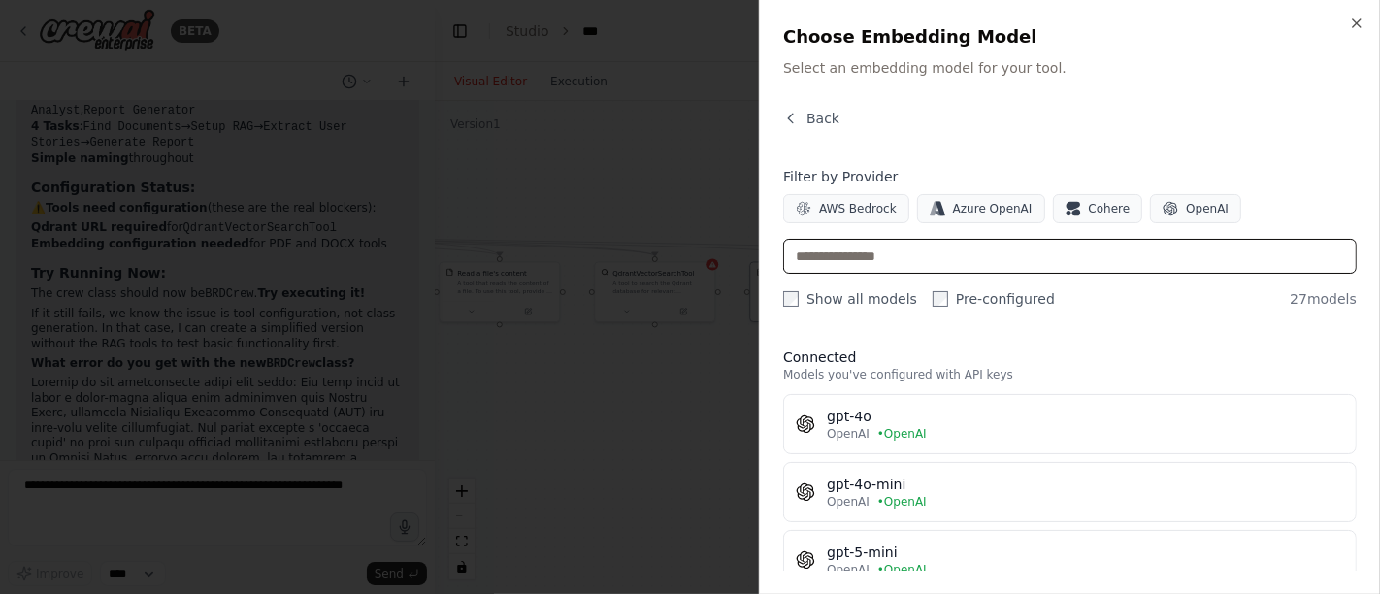
click at [895, 250] on input "text" at bounding box center [1069, 256] width 573 height 35
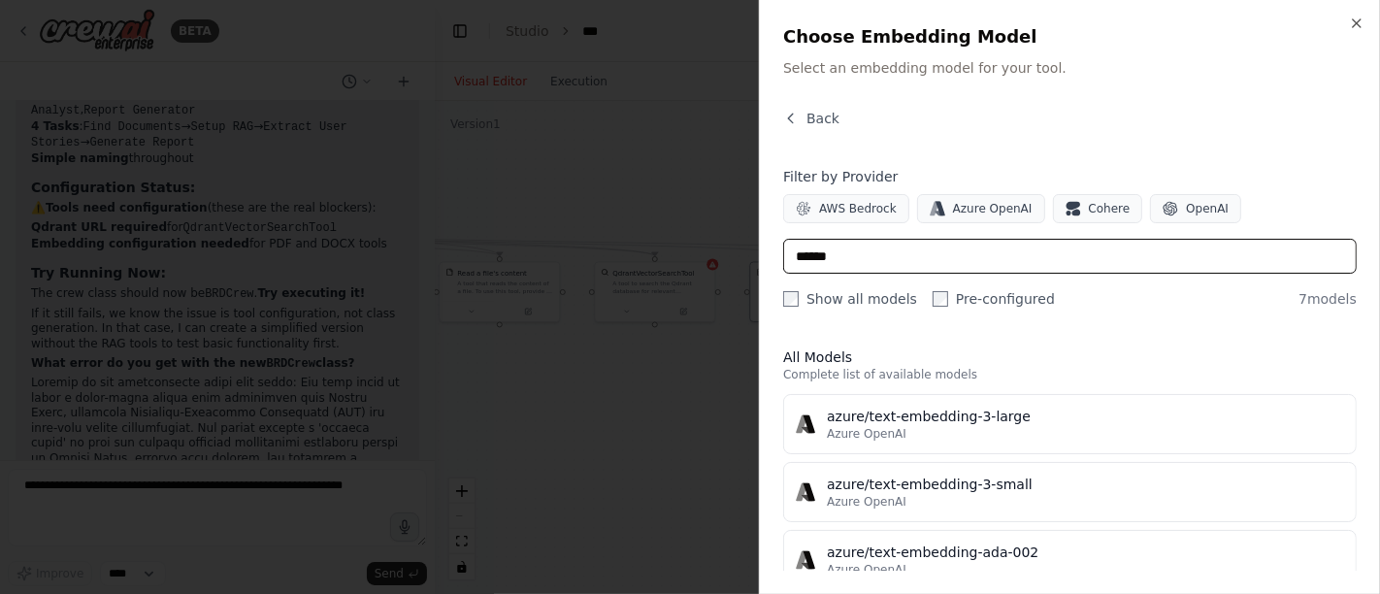
type input "******"
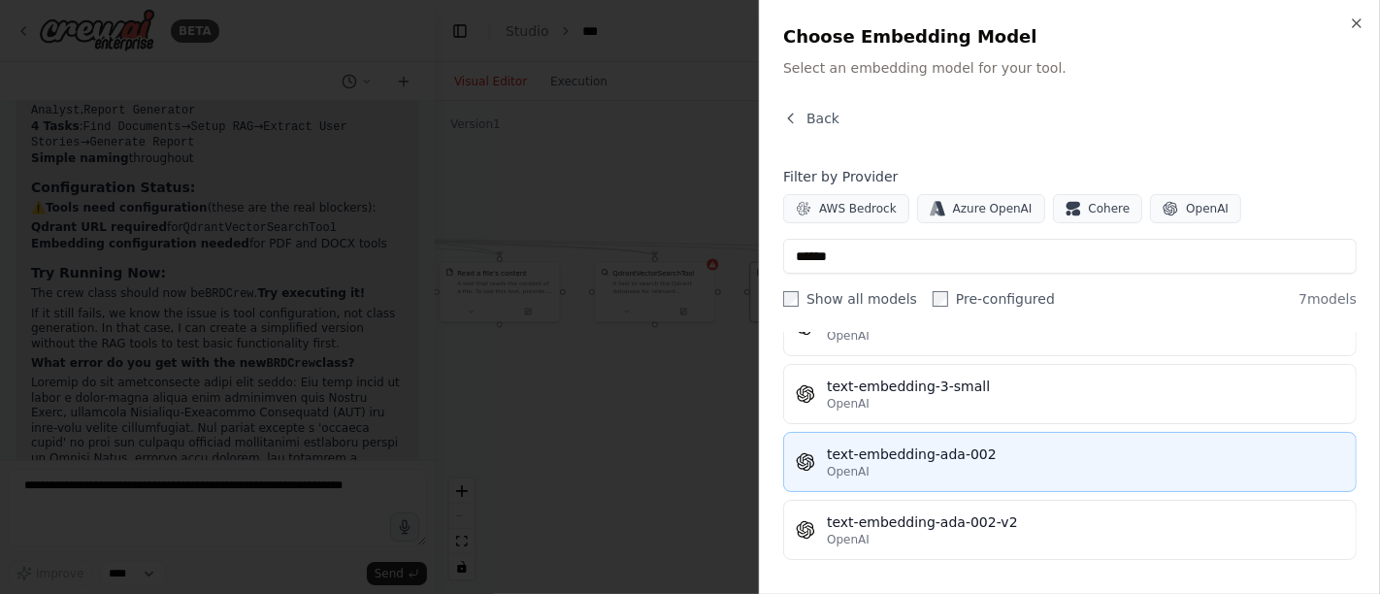
click at [1031, 481] on button "text-embedding-ada-002 OpenAI" at bounding box center [1069, 462] width 573 height 60
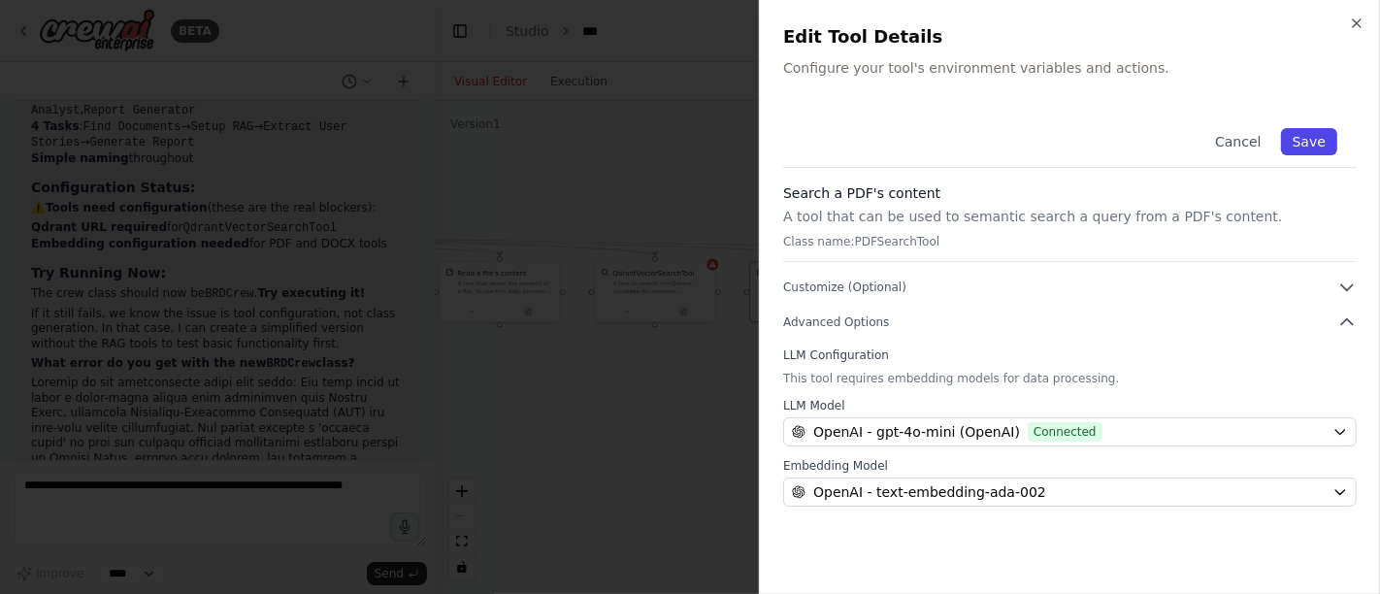
click at [1316, 130] on button "Save" at bounding box center [1309, 141] width 56 height 27
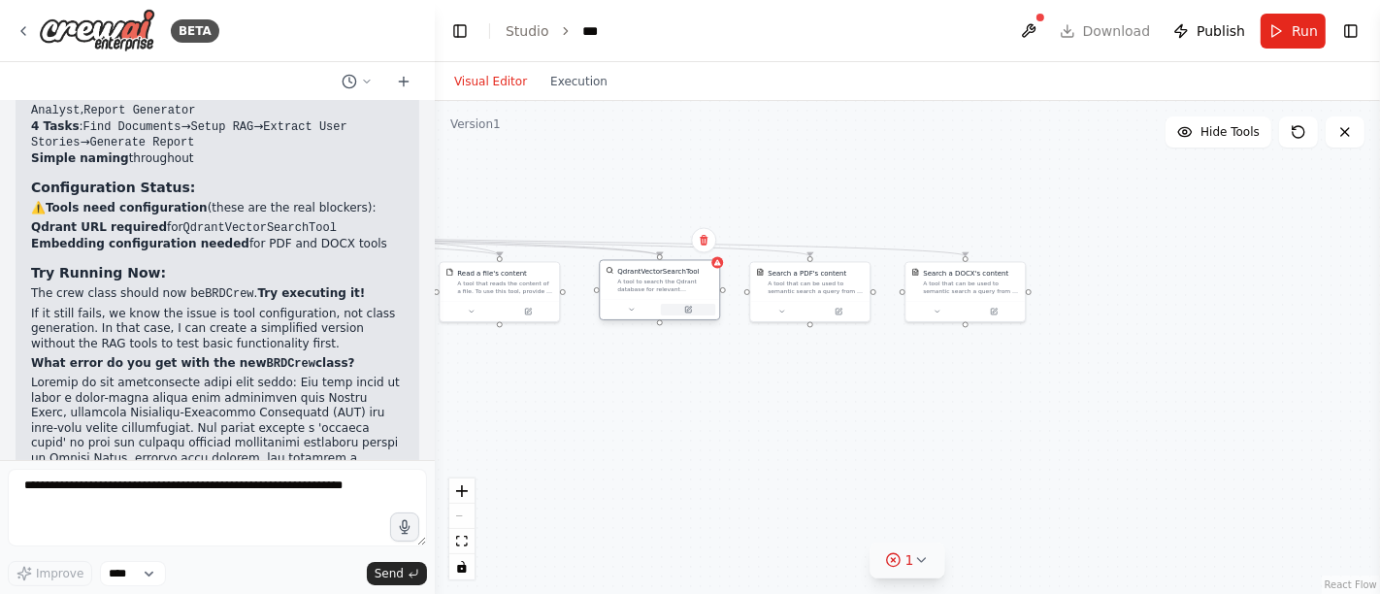
click at [697, 314] on div at bounding box center [659, 310] width 119 height 20
click at [676, 308] on button at bounding box center [688, 310] width 55 height 12
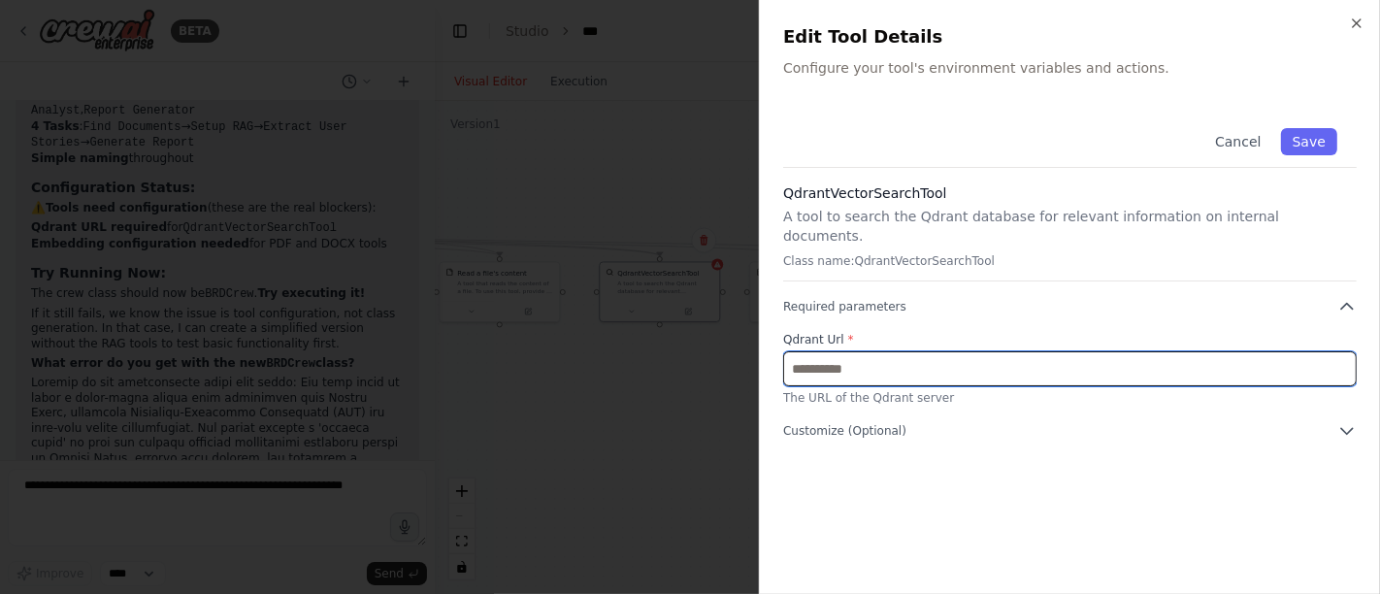
click at [881, 351] on input "text" at bounding box center [1069, 368] width 573 height 35
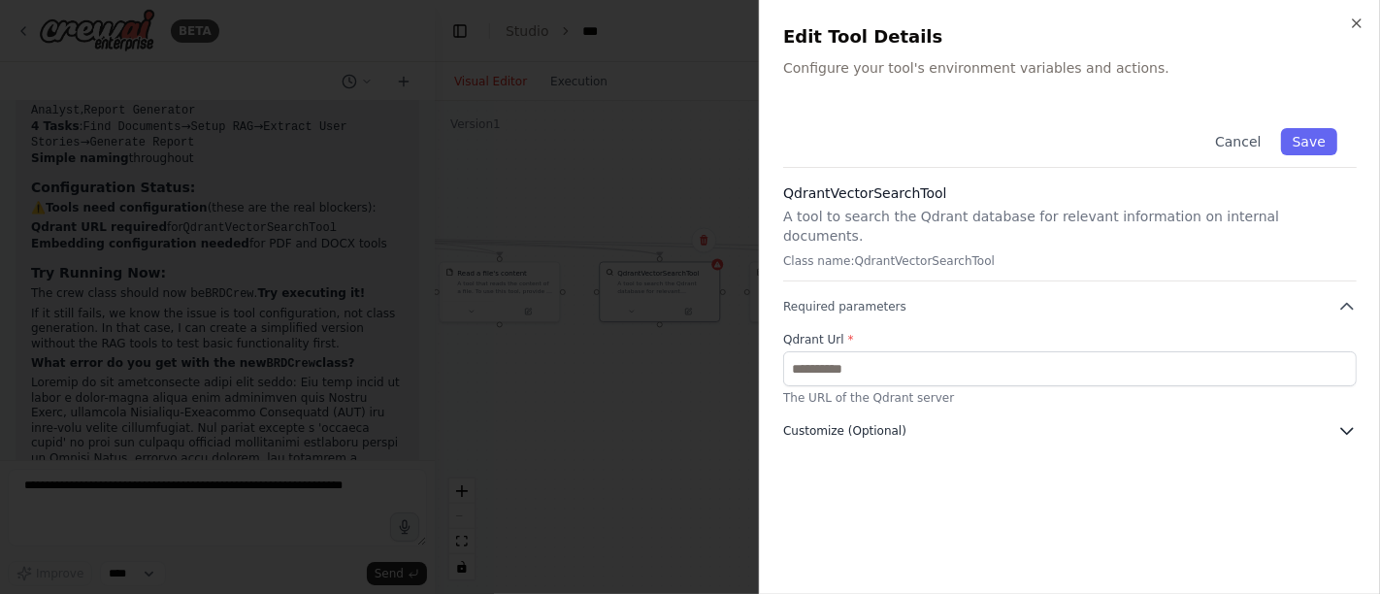
click at [1030, 421] on button "Customize (Optional)" at bounding box center [1069, 430] width 573 height 19
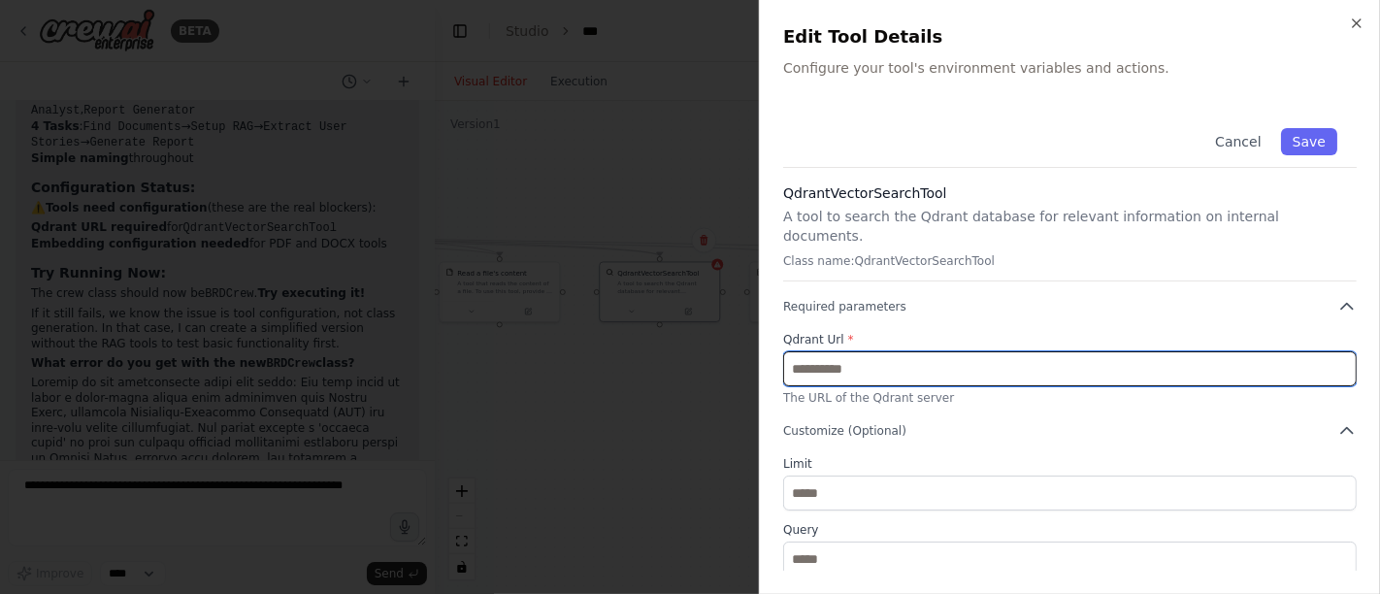
click at [881, 355] on input "text" at bounding box center [1069, 368] width 573 height 35
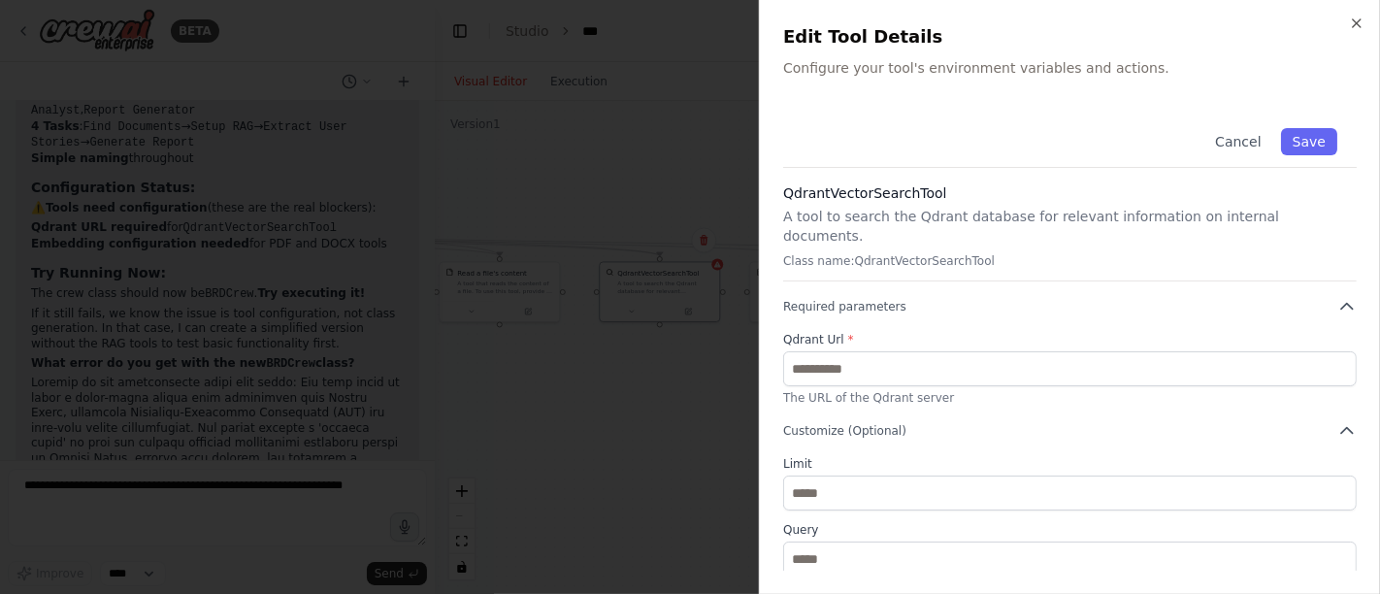
click at [976, 142] on div "Cancel Save" at bounding box center [1069, 138] width 573 height 59
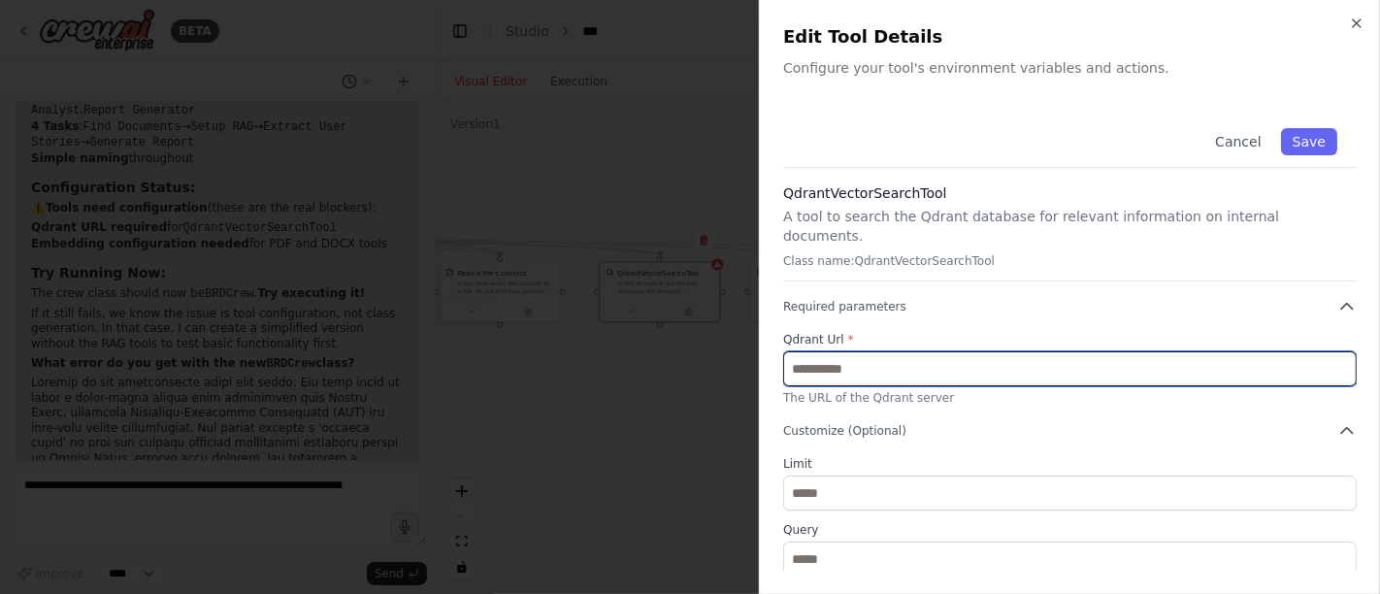
click at [867, 353] on input "text" at bounding box center [1069, 368] width 573 height 35
paste input "**********"
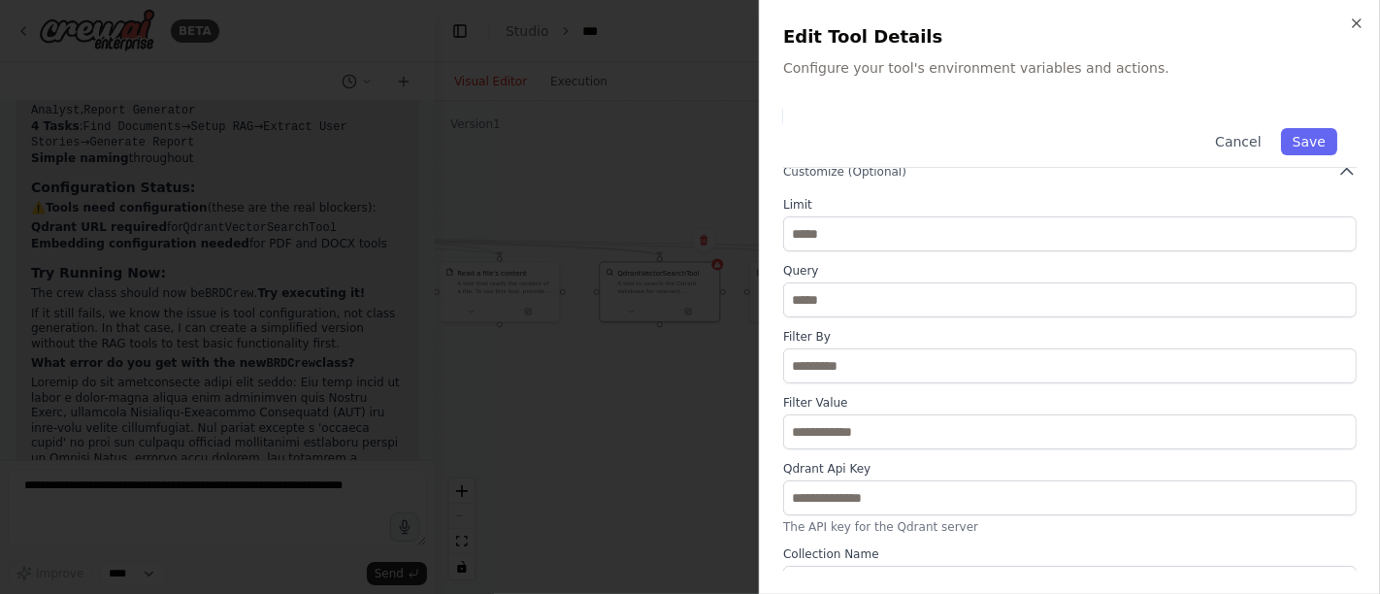
scroll to position [269, 0]
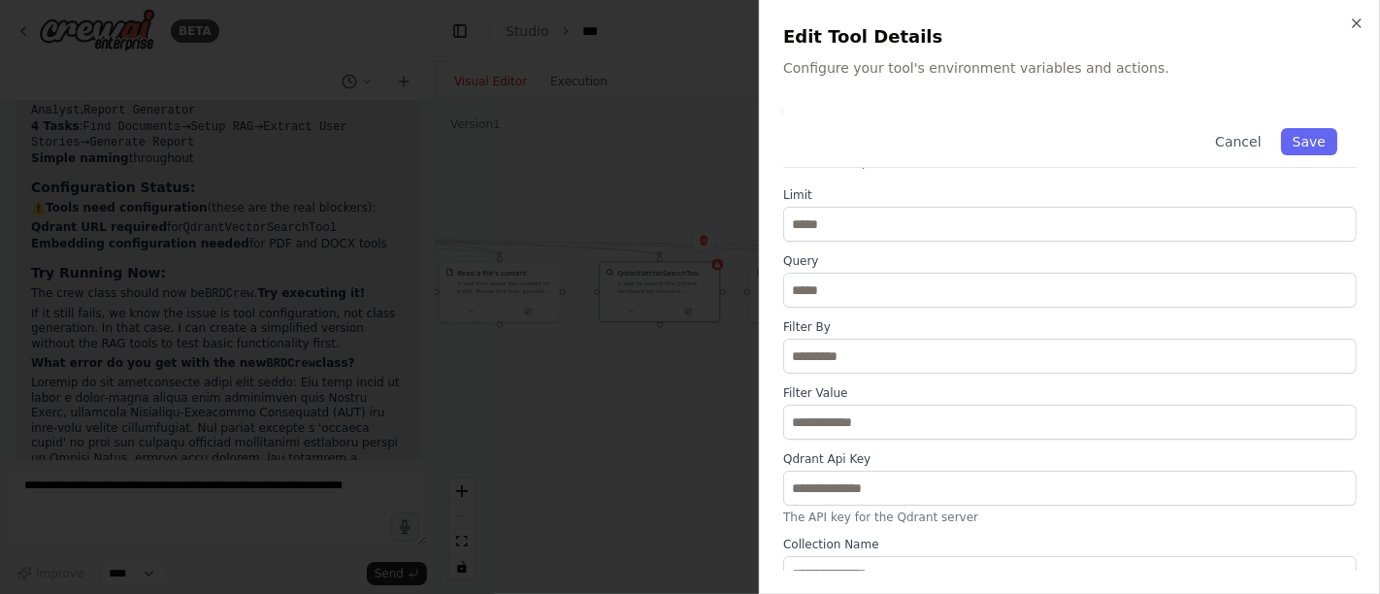
type input "**********"
click at [658, 477] on div at bounding box center [690, 297] width 1380 height 594
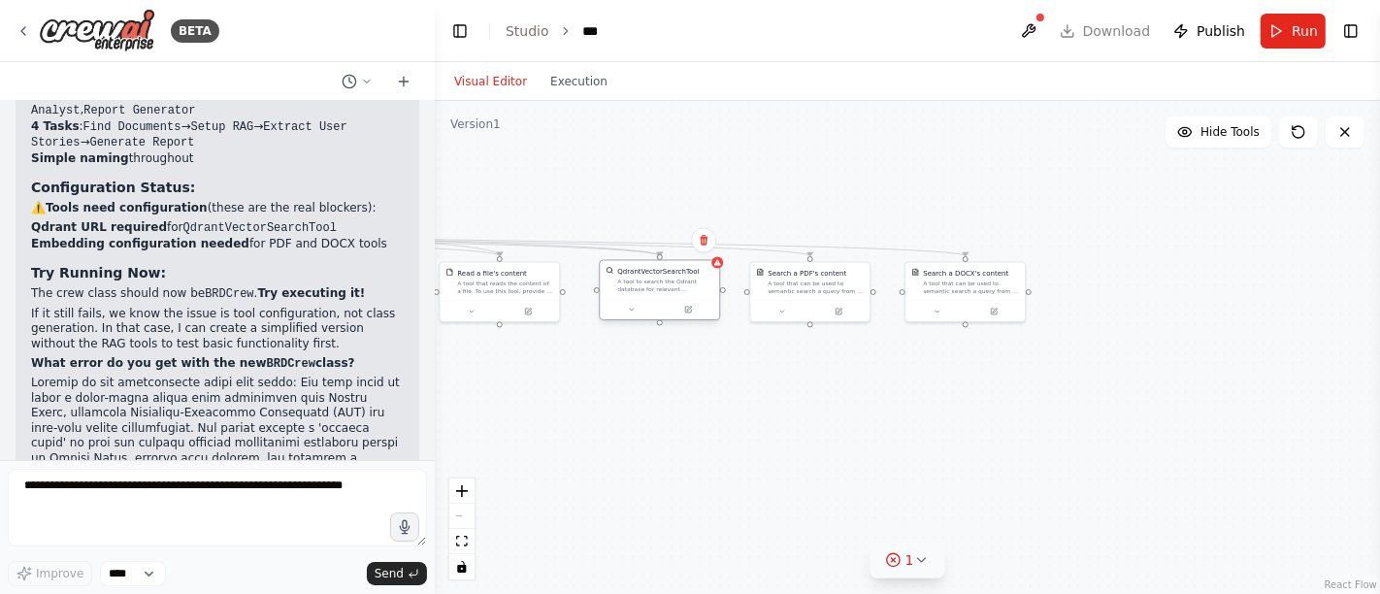
click at [684, 300] on div at bounding box center [659, 310] width 119 height 20
click at [696, 311] on button at bounding box center [688, 310] width 55 height 12
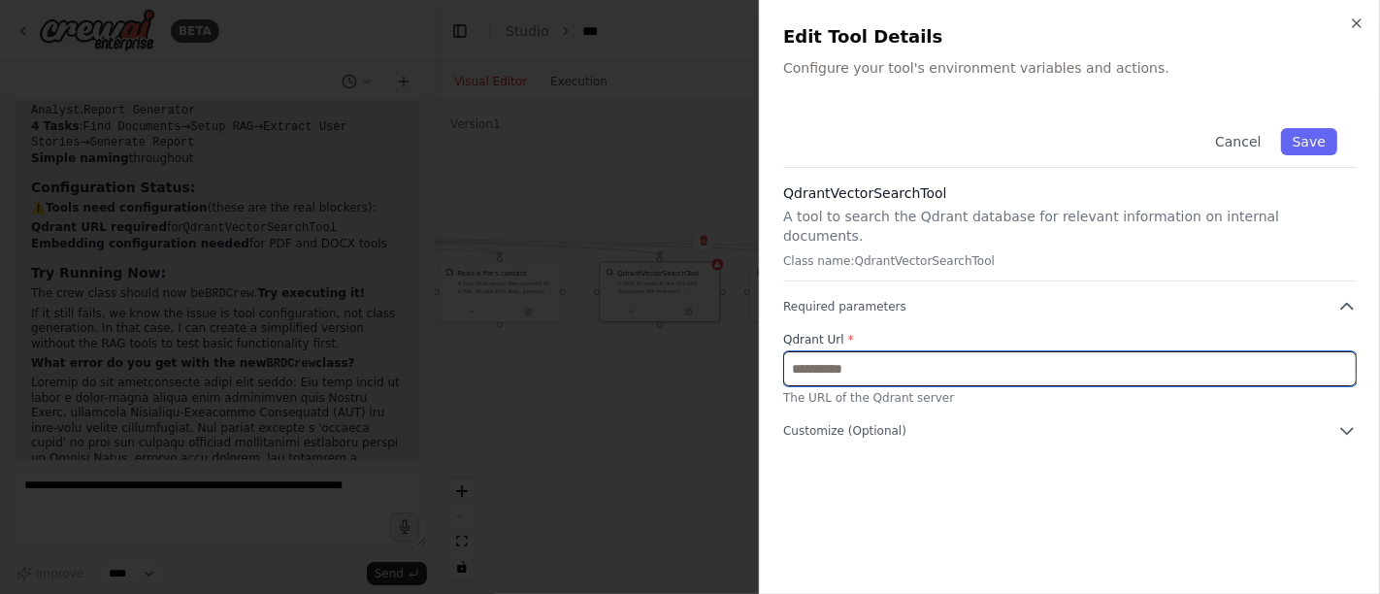
click at [863, 351] on input "text" at bounding box center [1069, 368] width 573 height 35
paste input "**********"
type input "**********"
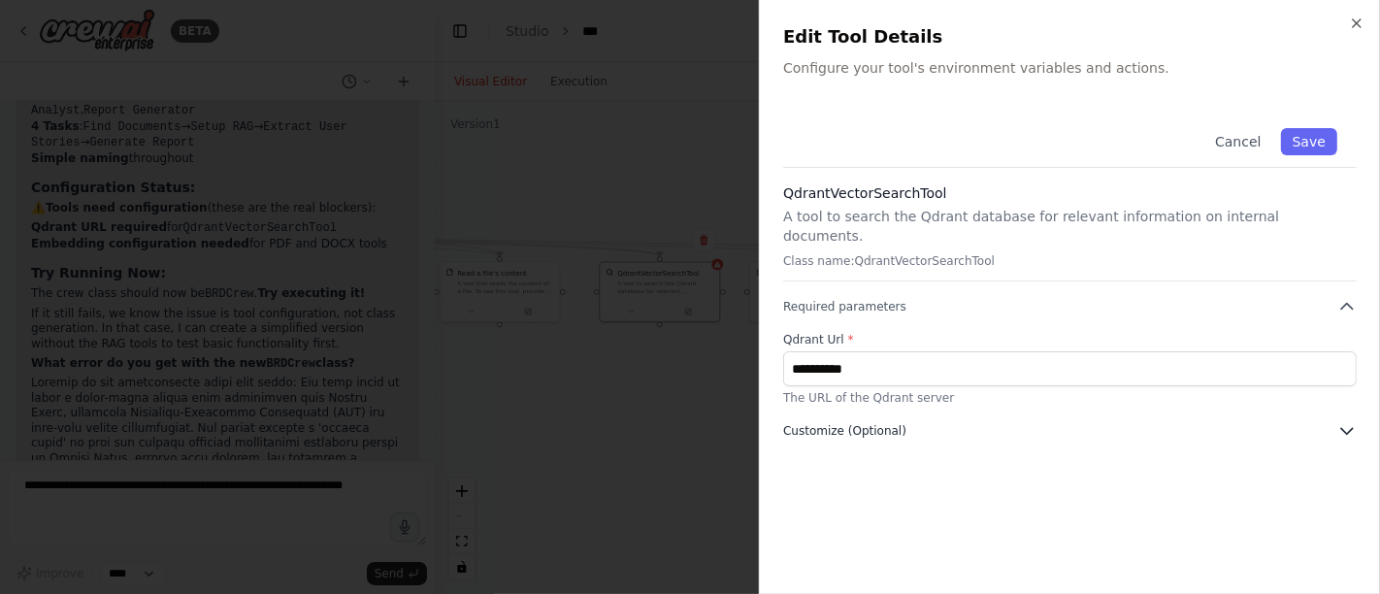
click at [908, 421] on button "Customize (Optional)" at bounding box center [1069, 430] width 573 height 19
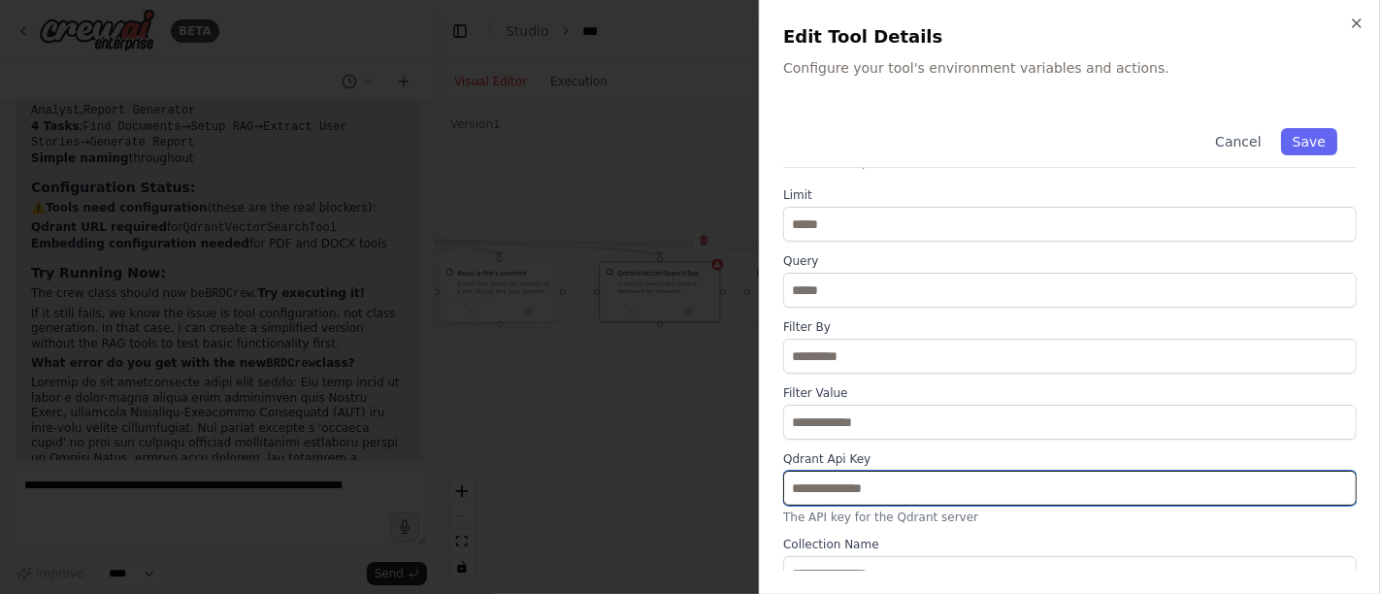
click at [895, 471] on input "text" at bounding box center [1069, 488] width 573 height 35
paste input "**********"
type input "**********"
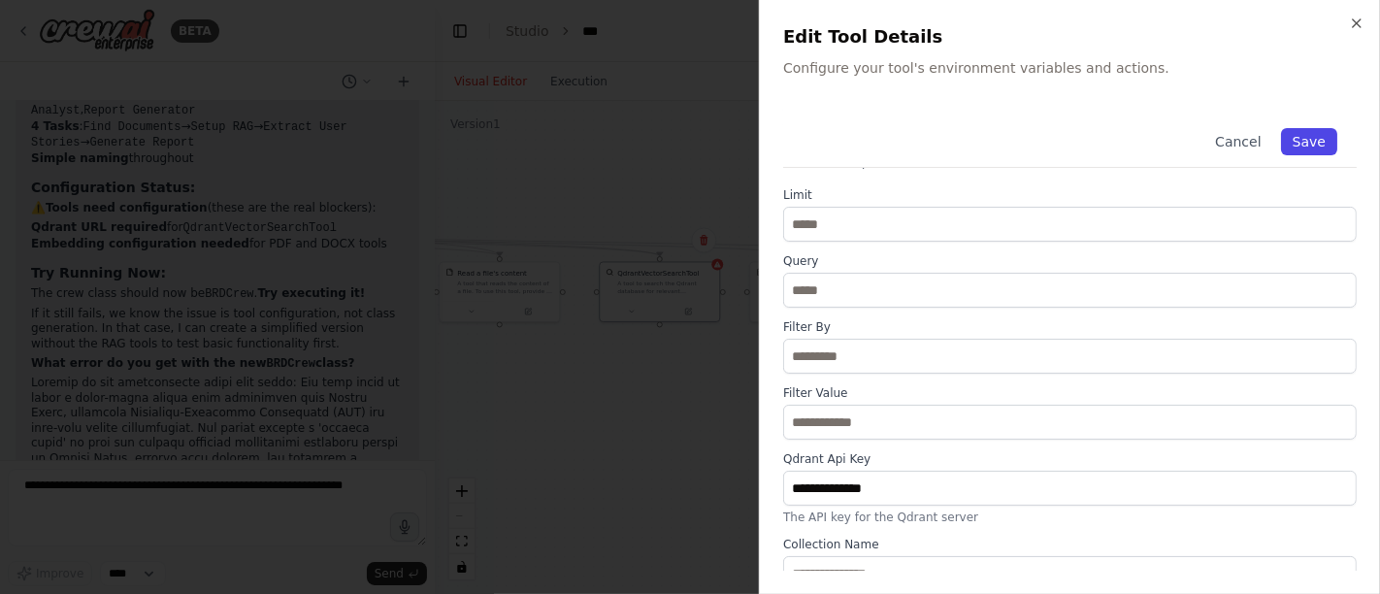
click at [1283, 141] on button "Save" at bounding box center [1309, 141] width 56 height 27
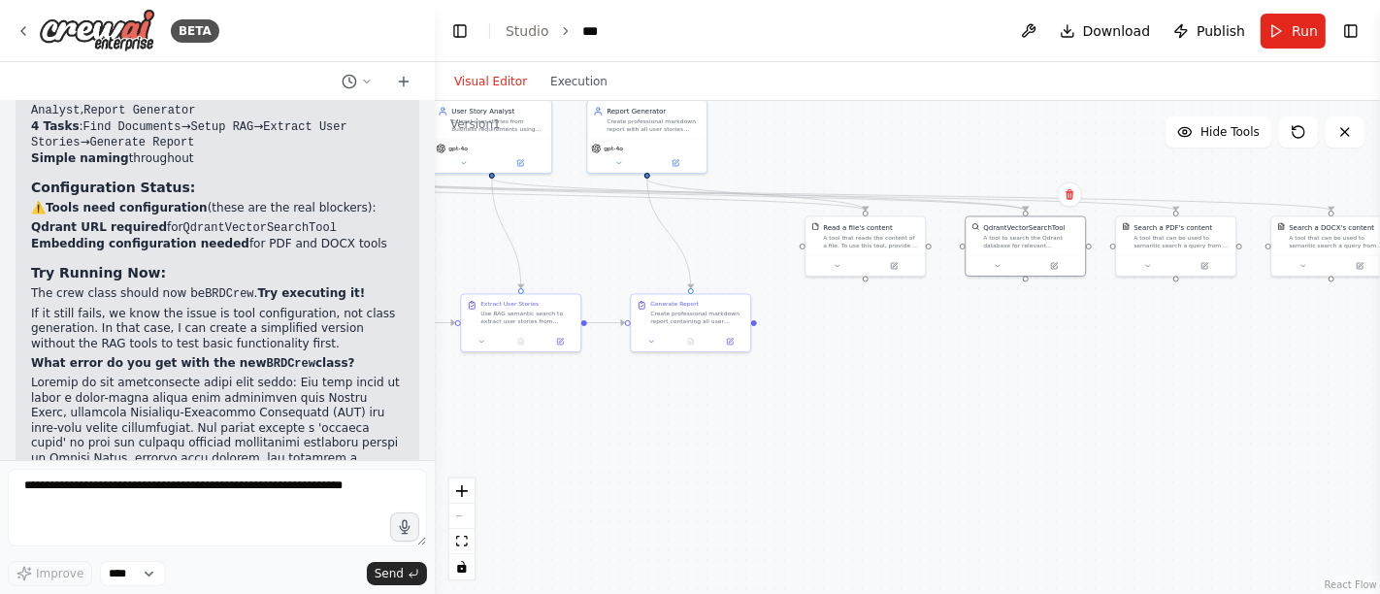
drag, startPoint x: 722, startPoint y: 492, endPoint x: 1087, endPoint y: 447, distance: 367.6
click at [1087, 447] on div ".deletable-edge-delete-btn { width: 20px; height: 20px; border: 0px solid #ffff…" at bounding box center [907, 347] width 945 height 493
click at [1278, 27] on button "Run" at bounding box center [1292, 31] width 65 height 35
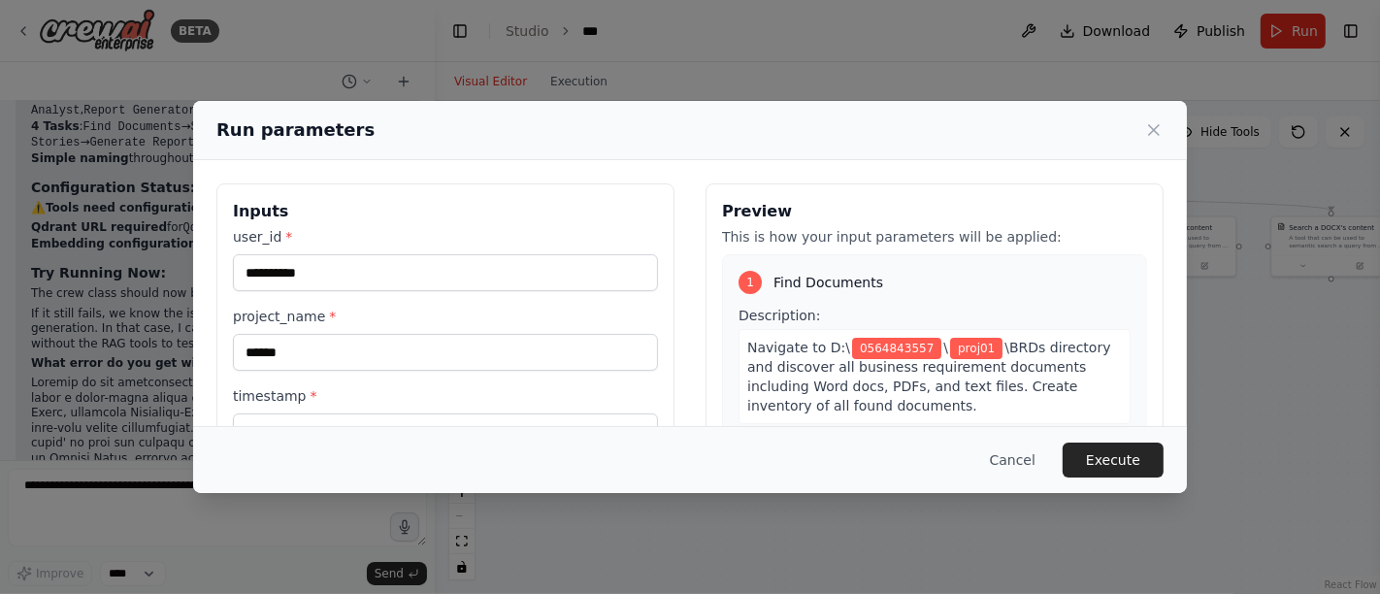
scroll to position [108, 0]
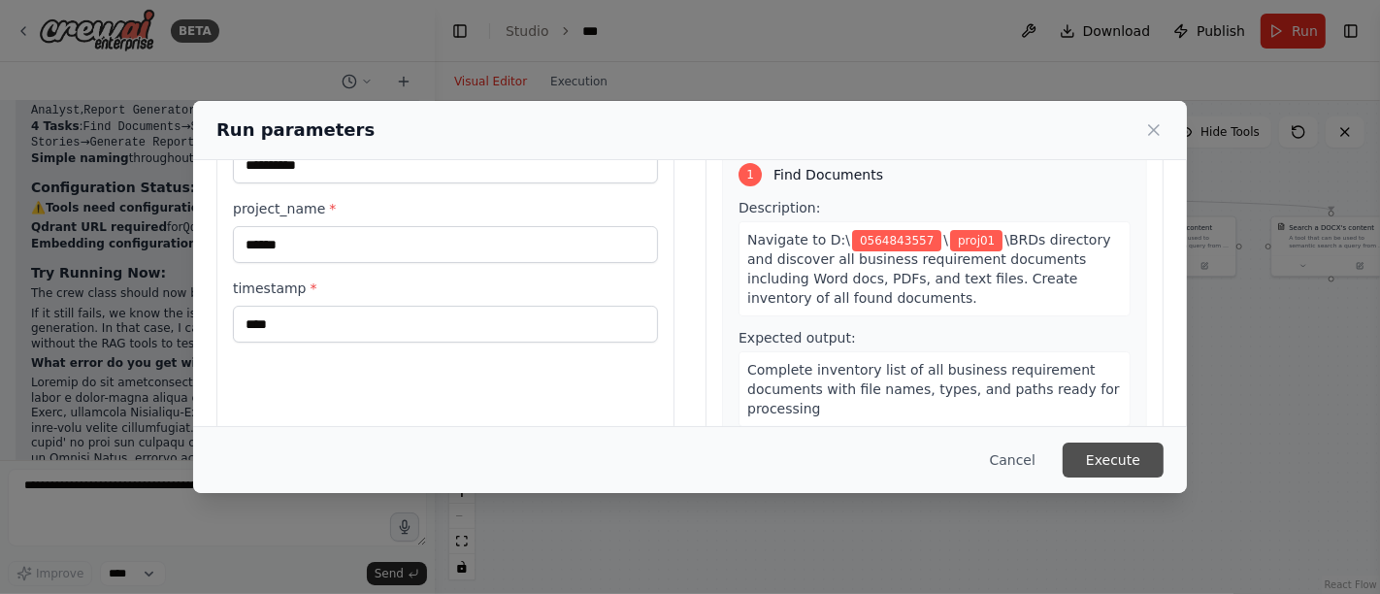
click at [1130, 462] on button "Execute" at bounding box center [1113, 459] width 101 height 35
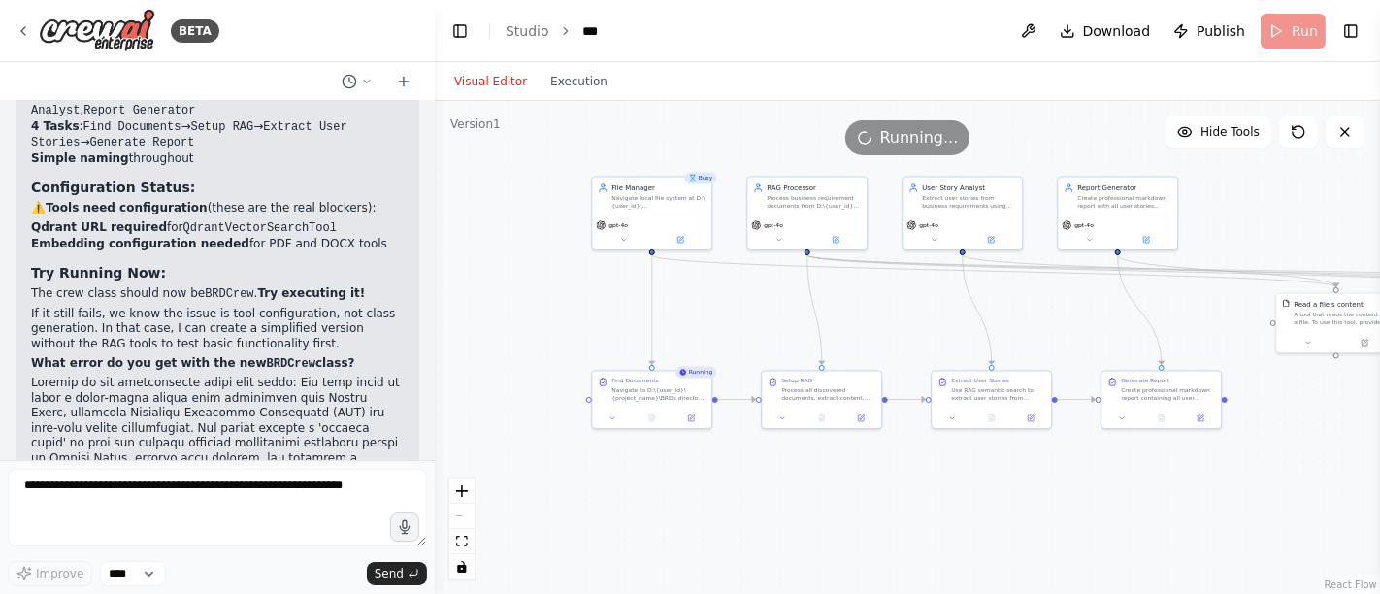
drag, startPoint x: 567, startPoint y: 240, endPoint x: 1038, endPoint y: 317, distance: 477.9
click at [1038, 317] on div ".deletable-edge-delete-btn { width: 20px; height: 20px; border: 0px solid #ffff…" at bounding box center [907, 347] width 945 height 493
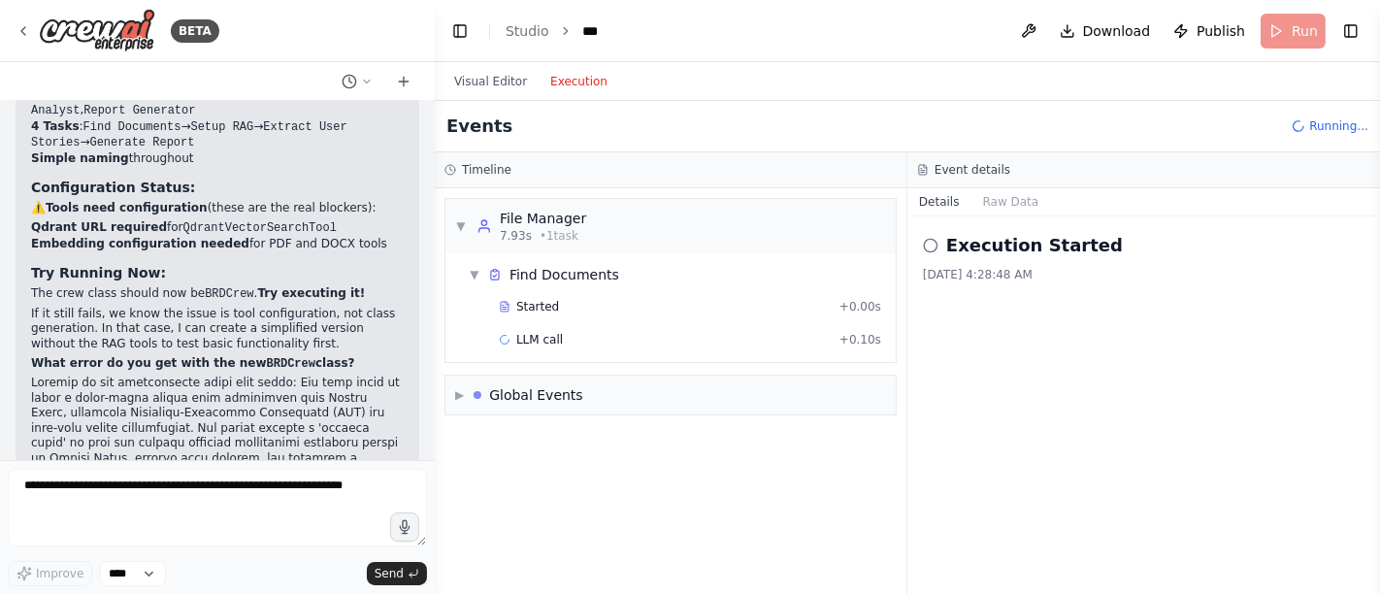
click at [558, 74] on button "Execution" at bounding box center [579, 81] width 81 height 23
click at [541, 332] on span "LLM call" at bounding box center [539, 340] width 47 height 16
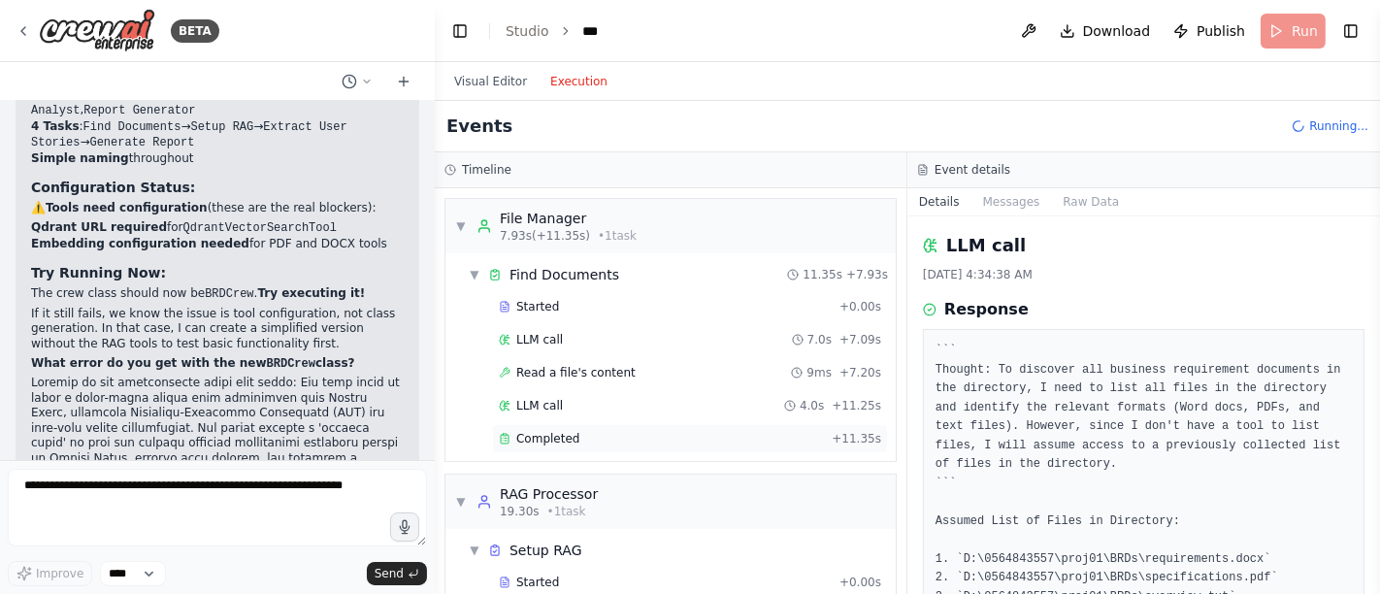
click at [553, 424] on div "Completed + 11.35s" at bounding box center [690, 438] width 396 height 29
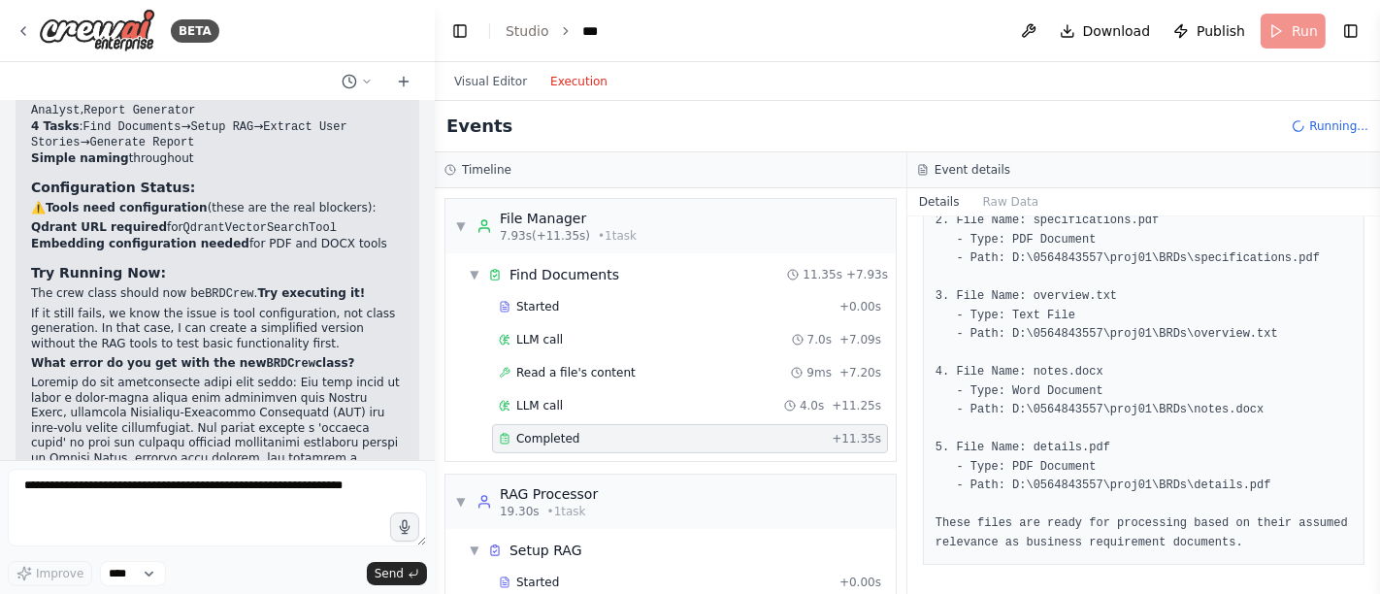
scroll to position [244, 0]
click at [586, 404] on div "LLM call 4.0s + 11.25s" at bounding box center [690, 406] width 382 height 16
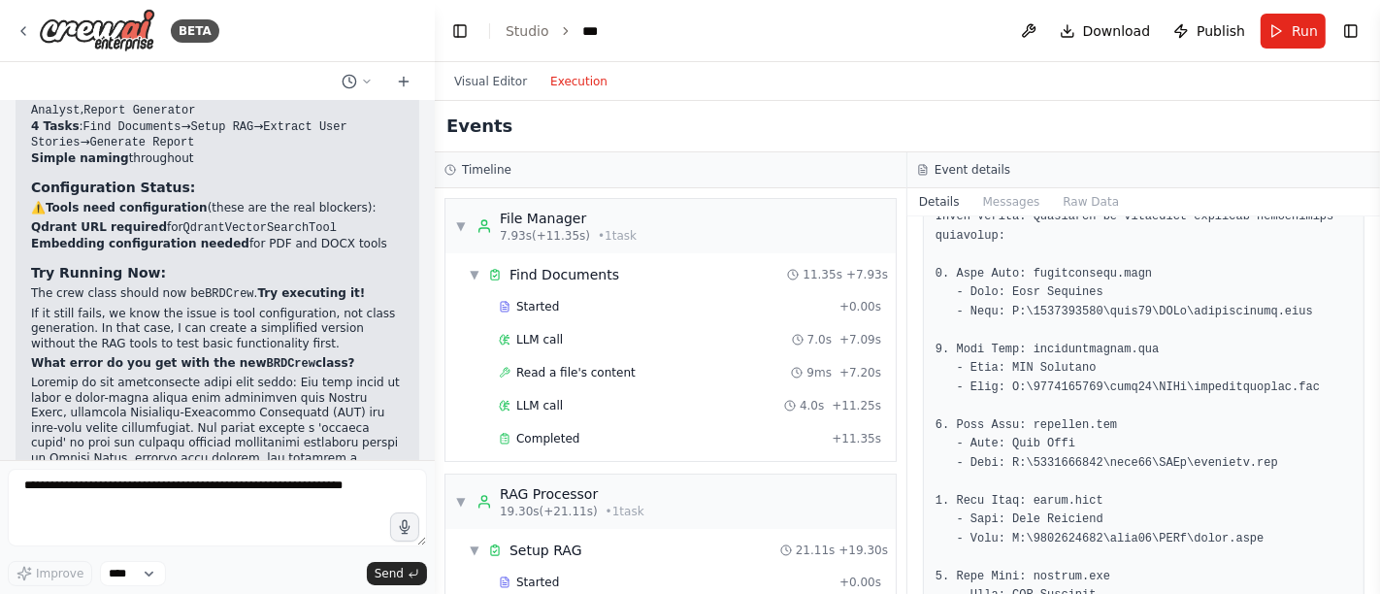
scroll to position [431, 0]
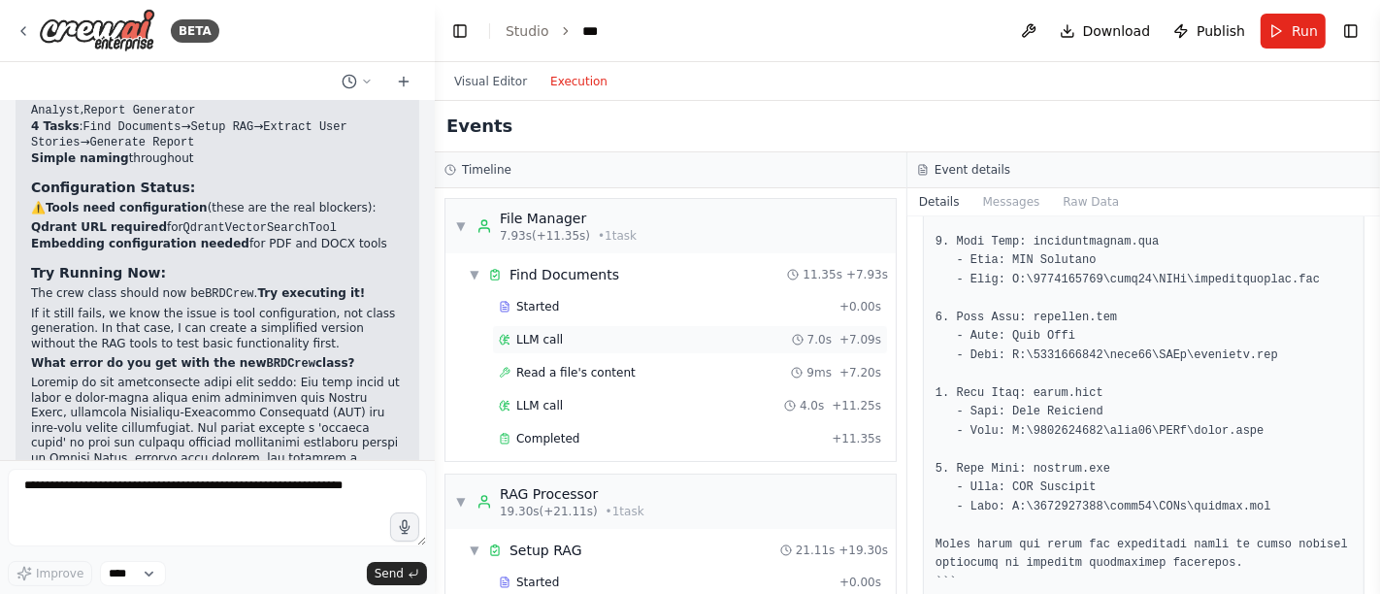
click at [568, 341] on div "LLM call 7.0s + 7.09s" at bounding box center [690, 340] width 382 height 16
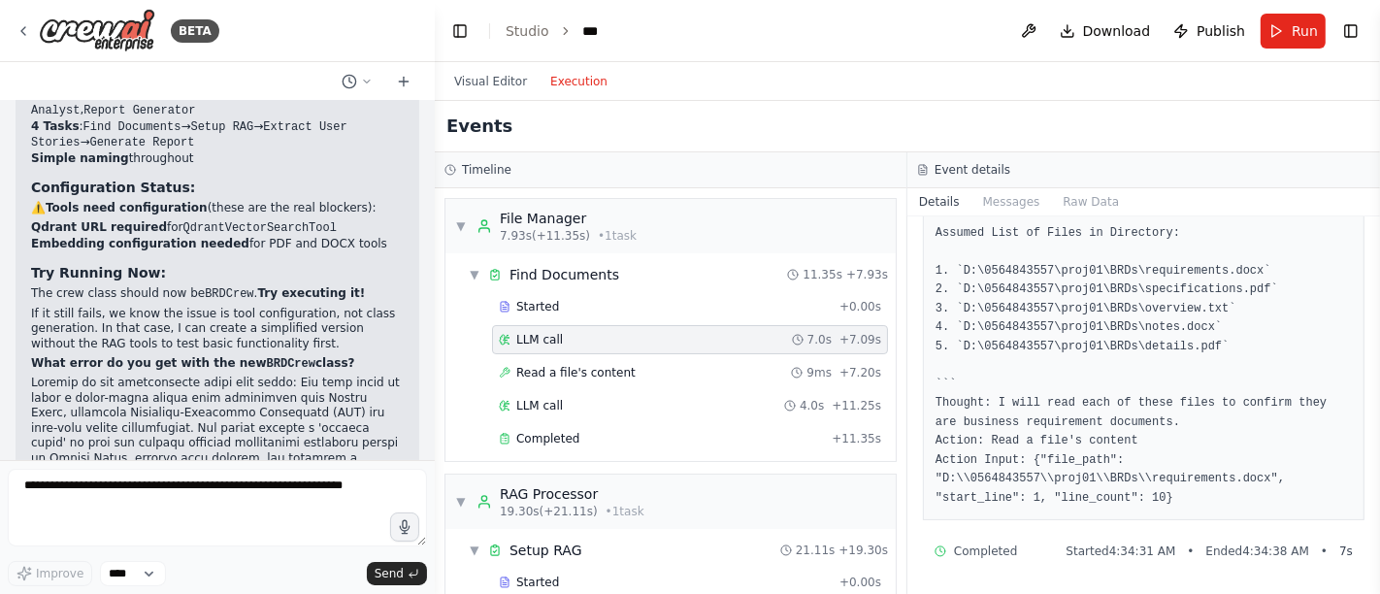
scroll to position [286, 0]
click at [540, 410] on div "LLM call 4.0s + 11.25s" at bounding box center [690, 405] width 396 height 29
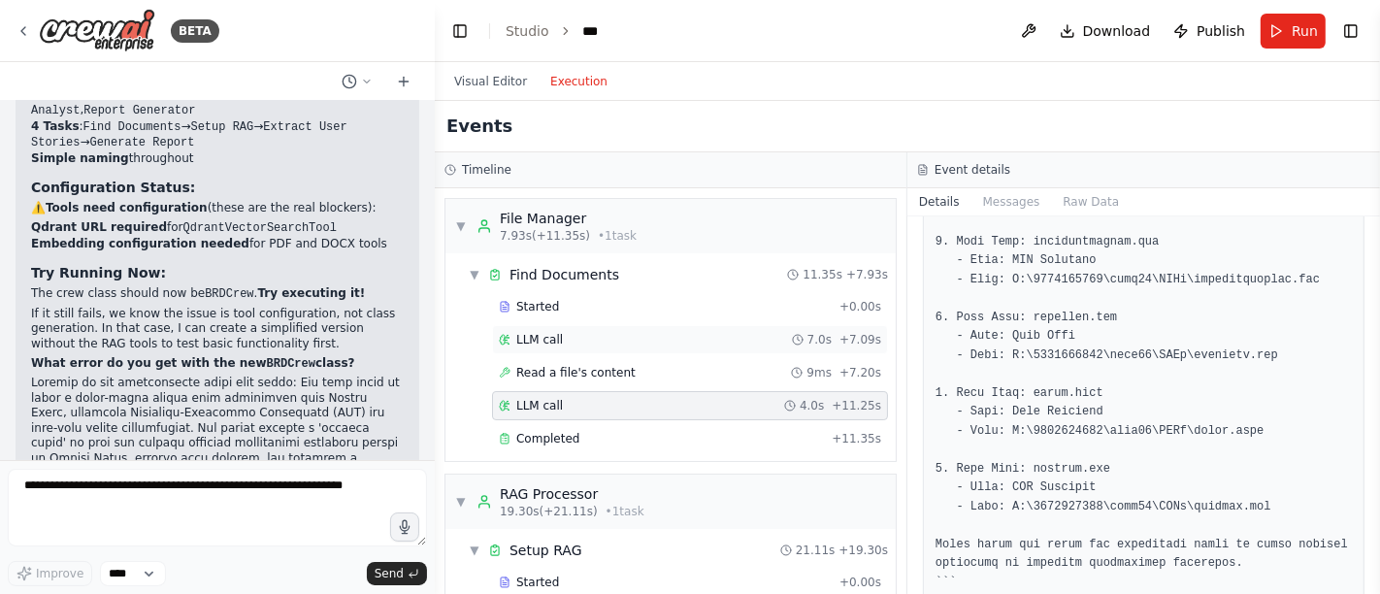
click at [545, 340] on span "LLM call" at bounding box center [539, 340] width 47 height 16
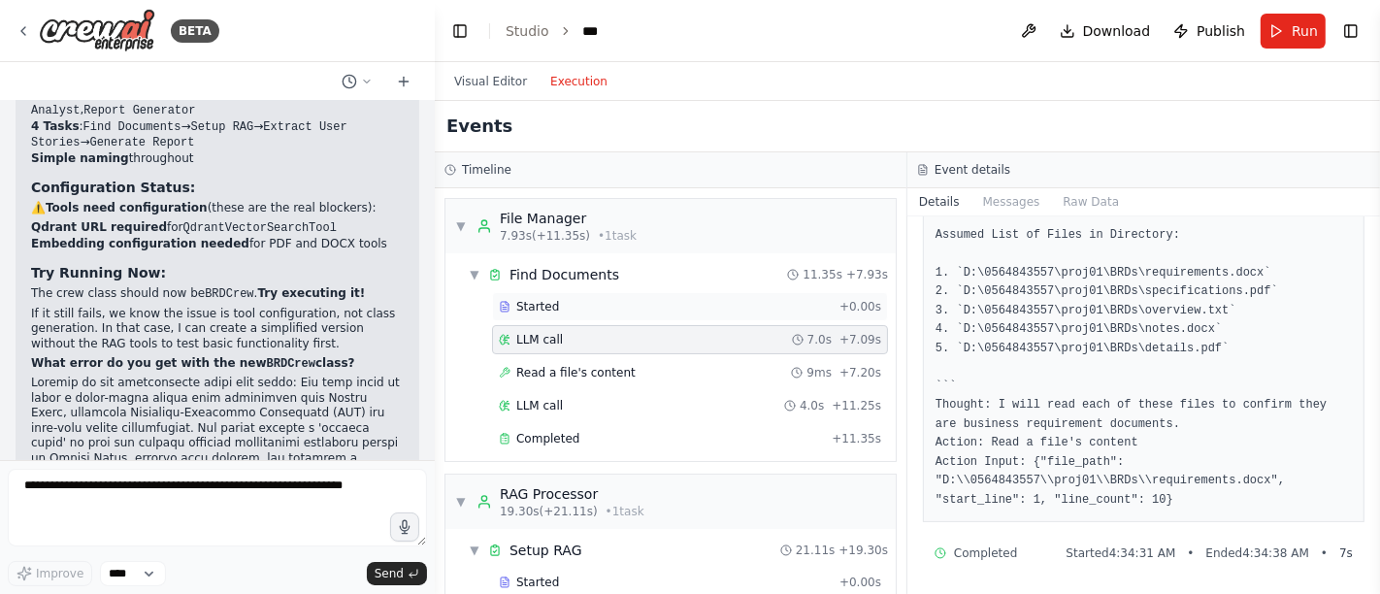
click at [571, 309] on div "Started" at bounding box center [665, 307] width 333 height 16
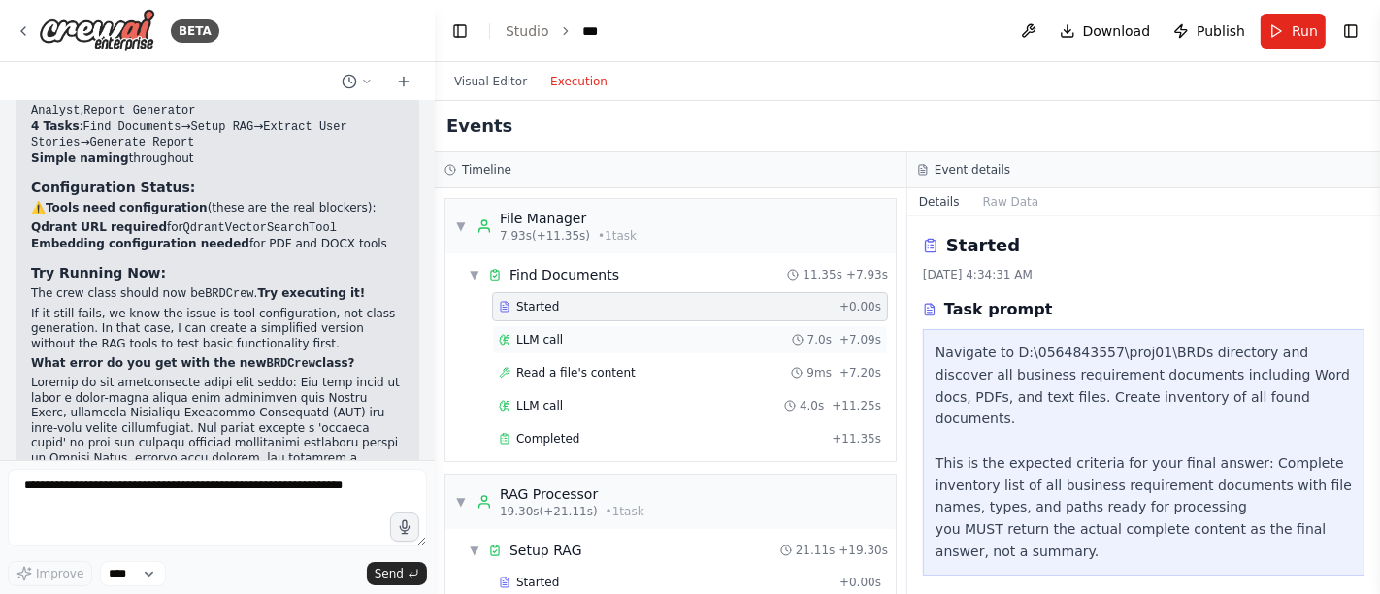
click at [532, 335] on span "LLM call" at bounding box center [539, 340] width 47 height 16
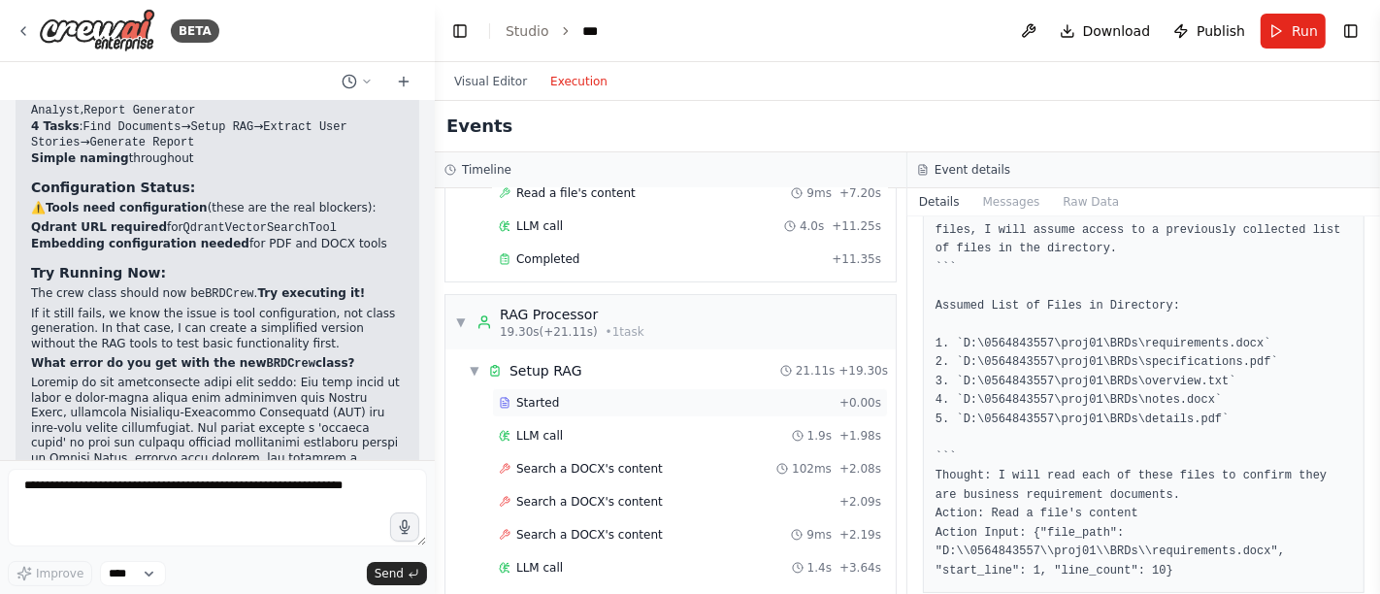
scroll to position [215, 0]
